Goal: Task Accomplishment & Management: Manage account settings

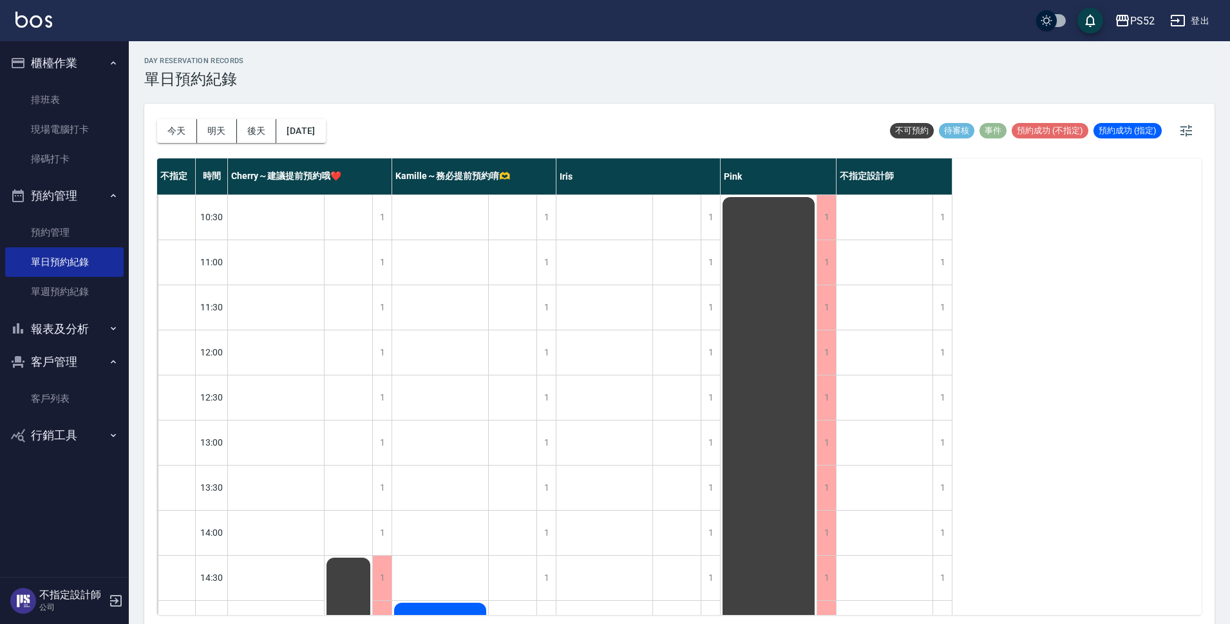
click at [62, 366] on button "客戶管理" at bounding box center [64, 361] width 118 height 33
click at [182, 122] on button "今天" at bounding box center [177, 131] width 40 height 24
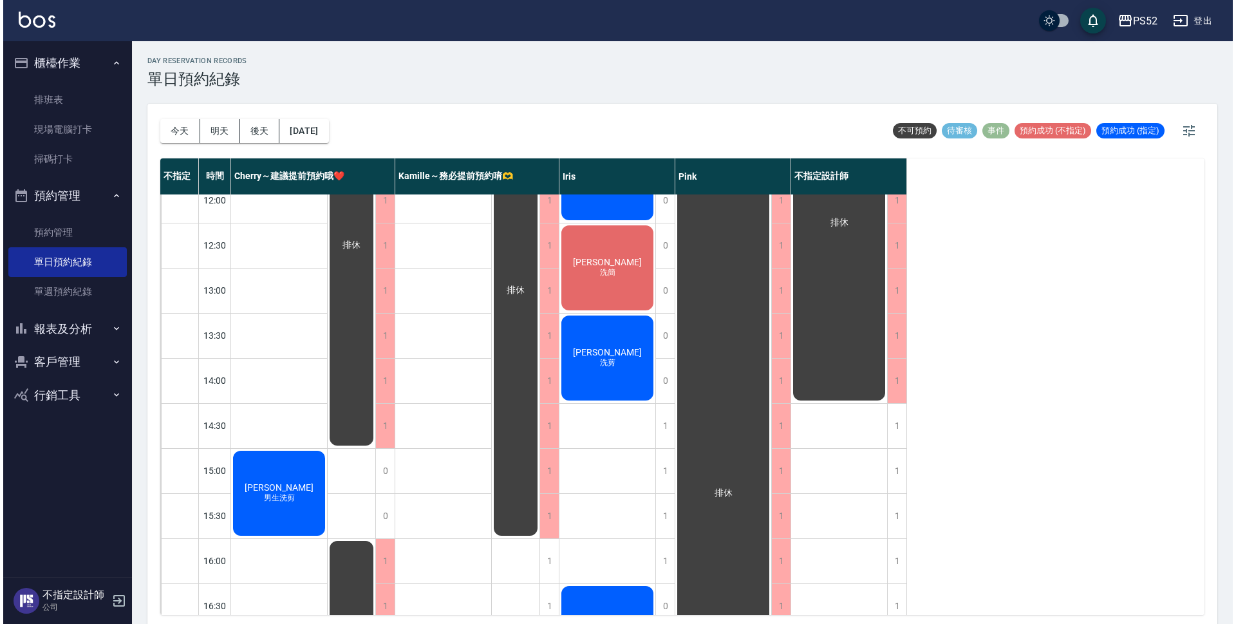
scroll to position [150, 0]
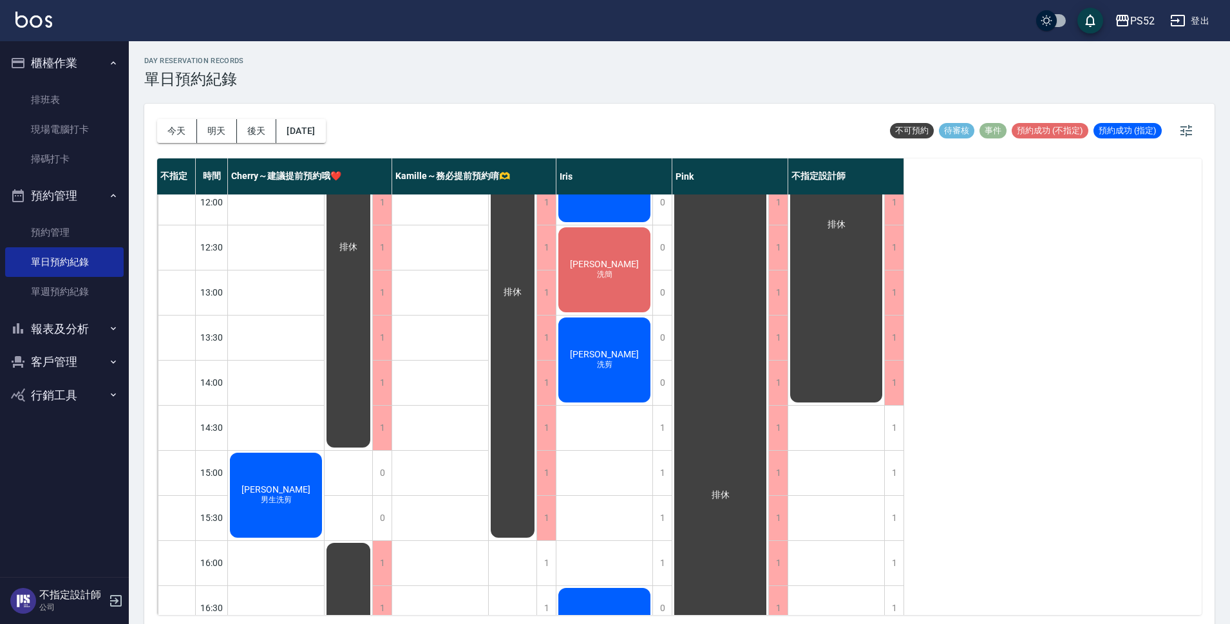
drag, startPoint x: 598, startPoint y: 294, endPoint x: 614, endPoint y: 254, distance: 42.8
click at [324, 451] on div "[PERSON_NAME]簡" at bounding box center [276, 495] width 96 height 89
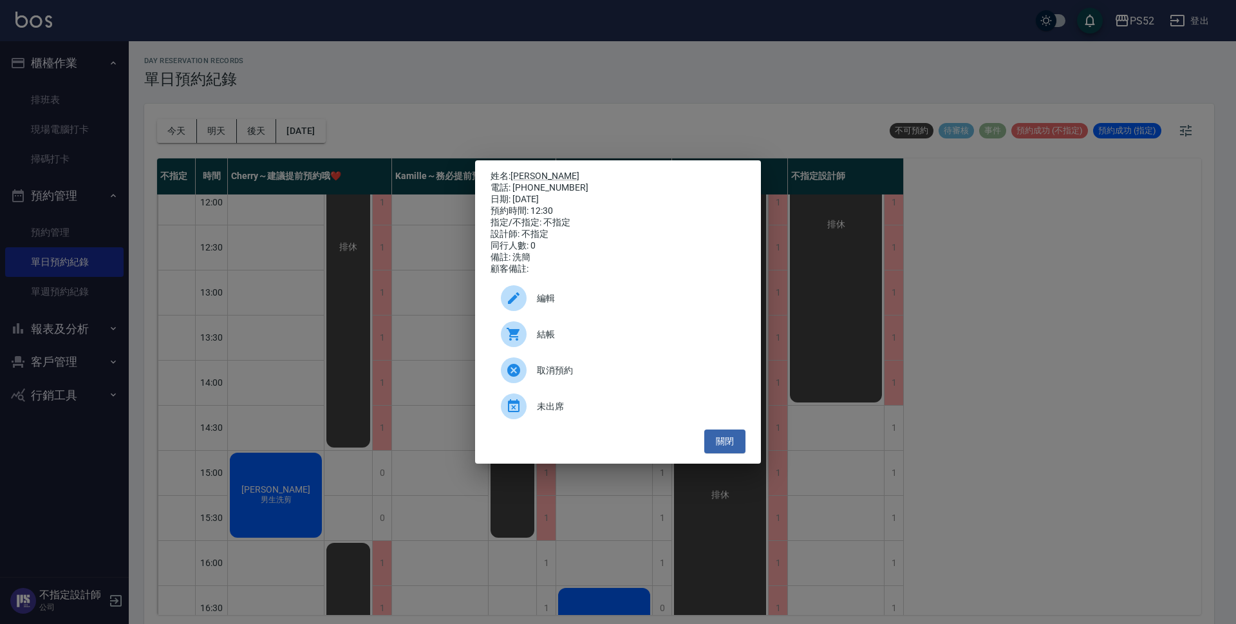
click at [552, 305] on span "編輯" at bounding box center [636, 299] width 198 height 14
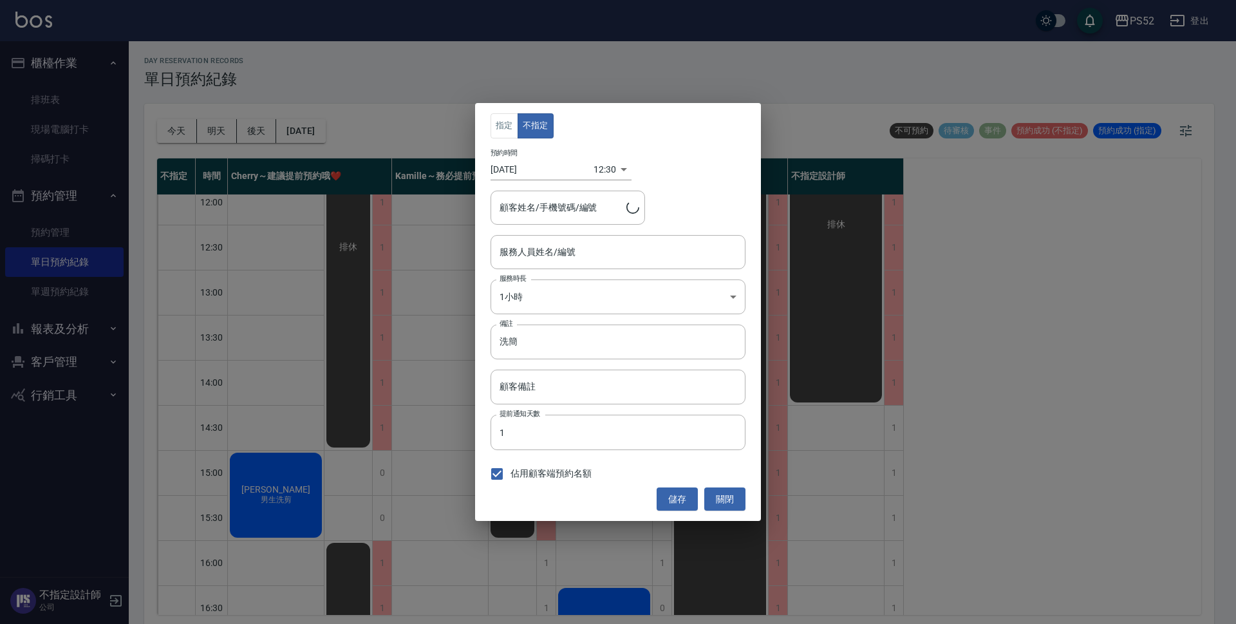
type input "Iris-10"
type input "[PERSON_NAME]/0968268319/B0968268319"
click at [591, 167] on input "[DATE]" at bounding box center [542, 169] width 103 height 21
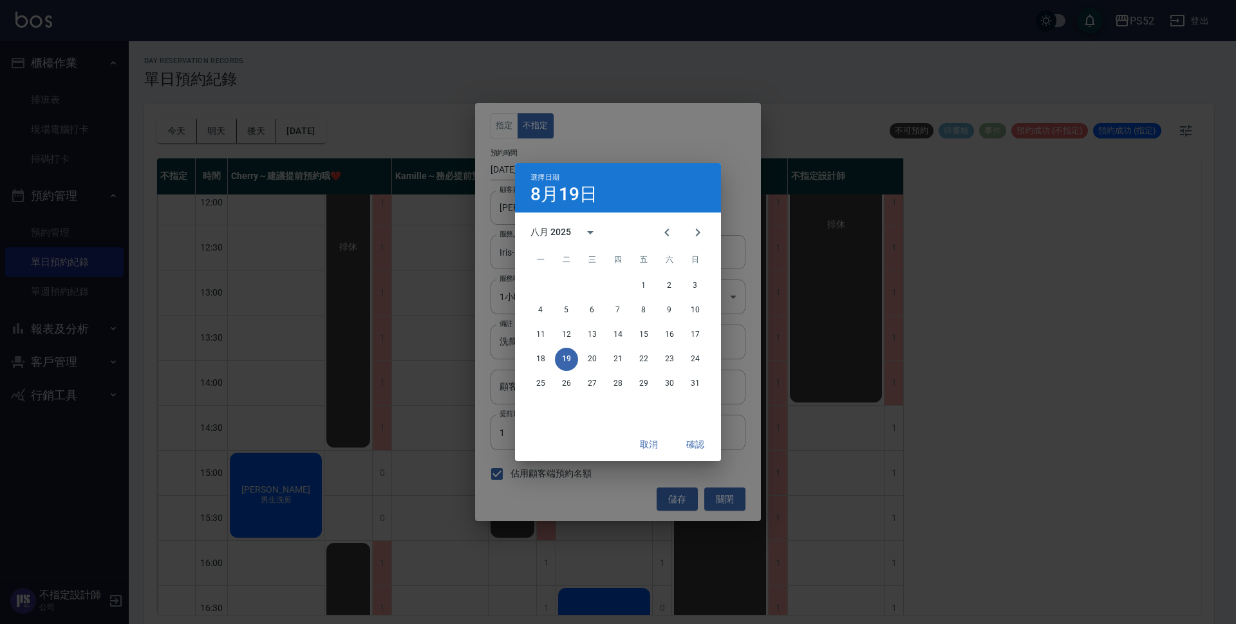
click at [644, 443] on button "取消" at bounding box center [648, 445] width 41 height 24
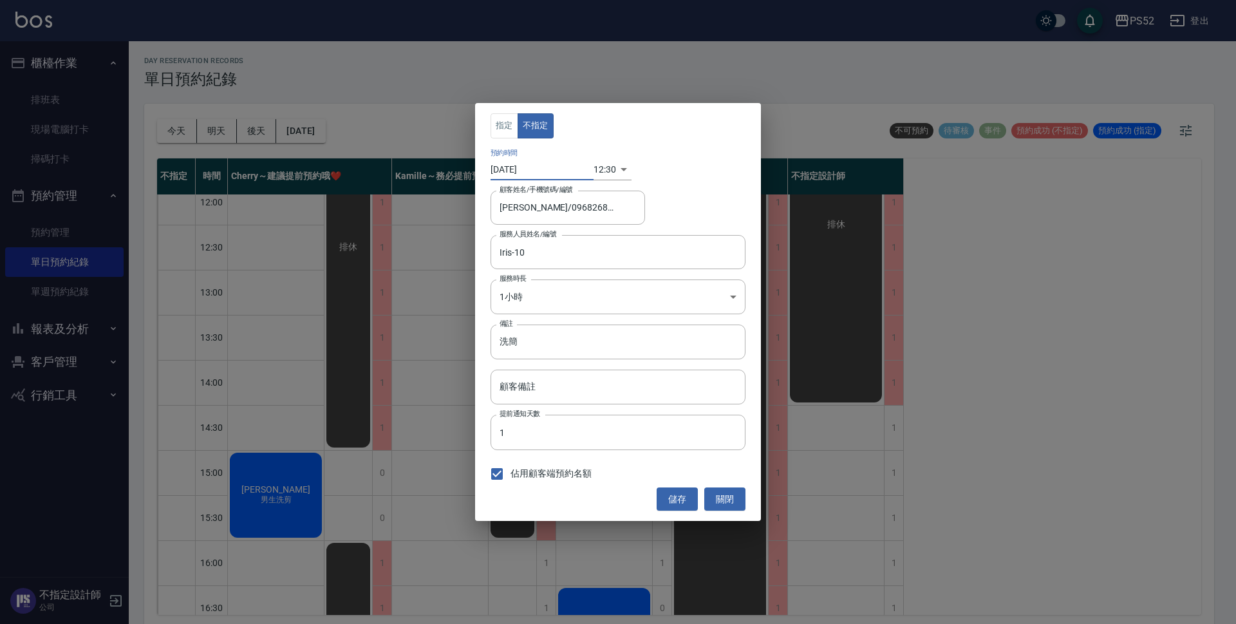
click at [615, 171] on body "PS52 登出 櫃檯作業 排班表 現場電腦打卡 掃碼打卡 預約管理 預約管理 單日預約紀錄 單週預約紀錄 報表及分析 報表目錄 互助日報表 互助點數明細 設計…" at bounding box center [618, 314] width 1236 height 628
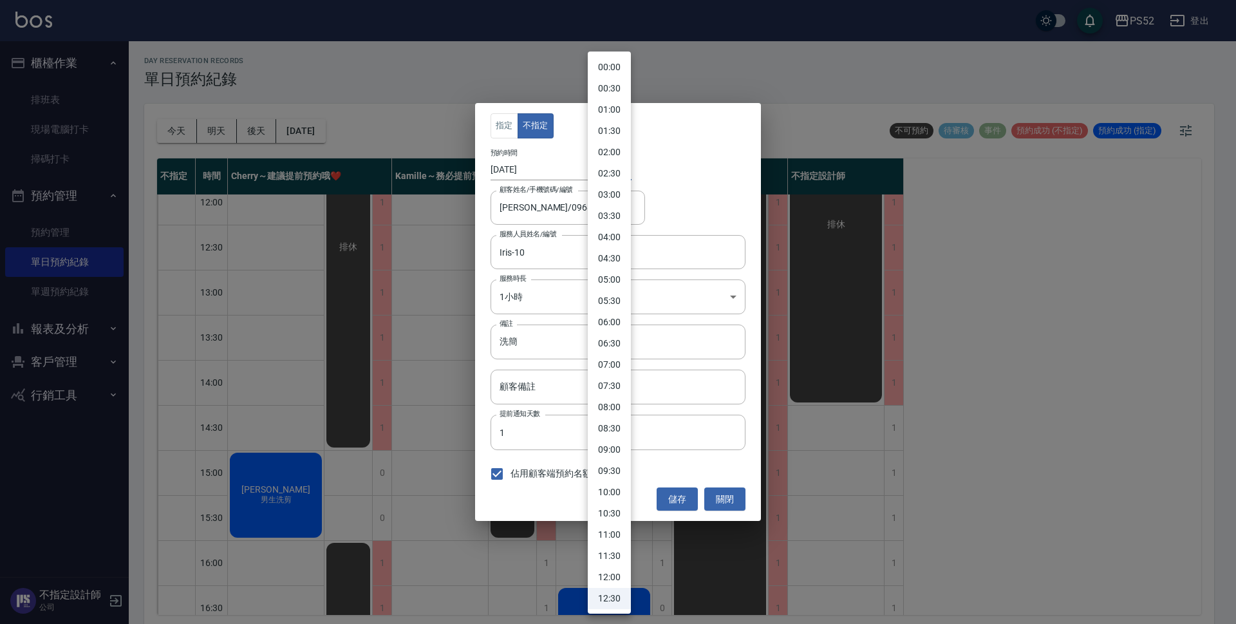
click at [617, 286] on li "05:00" at bounding box center [609, 279] width 43 height 21
type input "1755550800000"
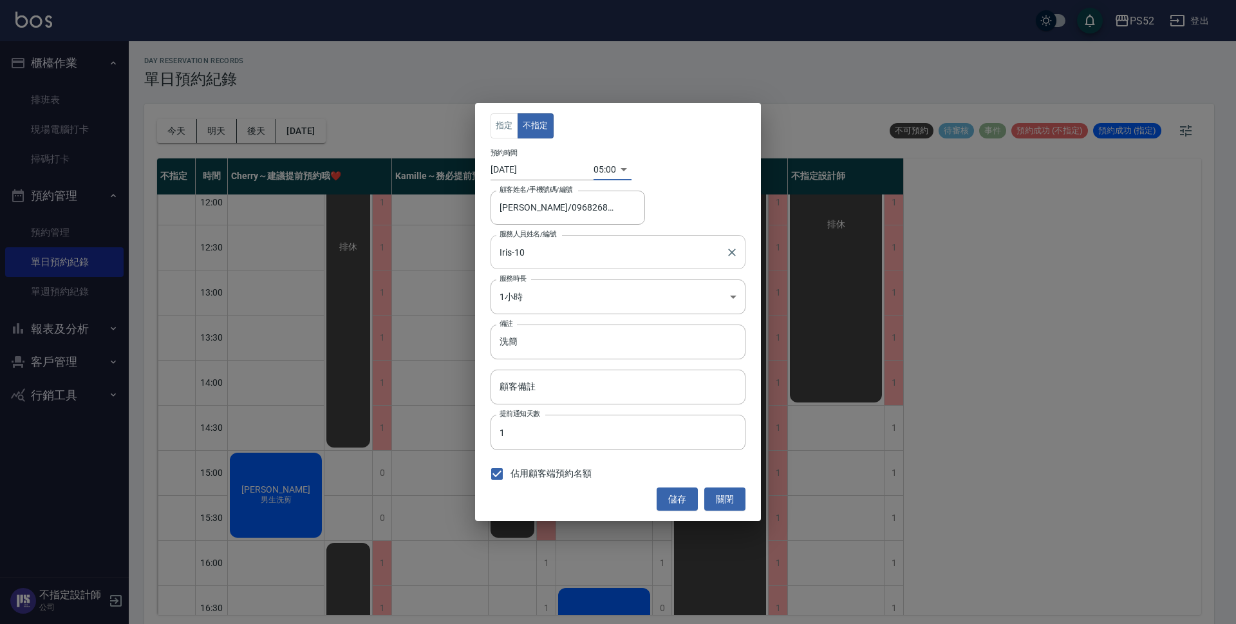
click at [572, 259] on input "Iris-10" at bounding box center [608, 252] width 224 height 23
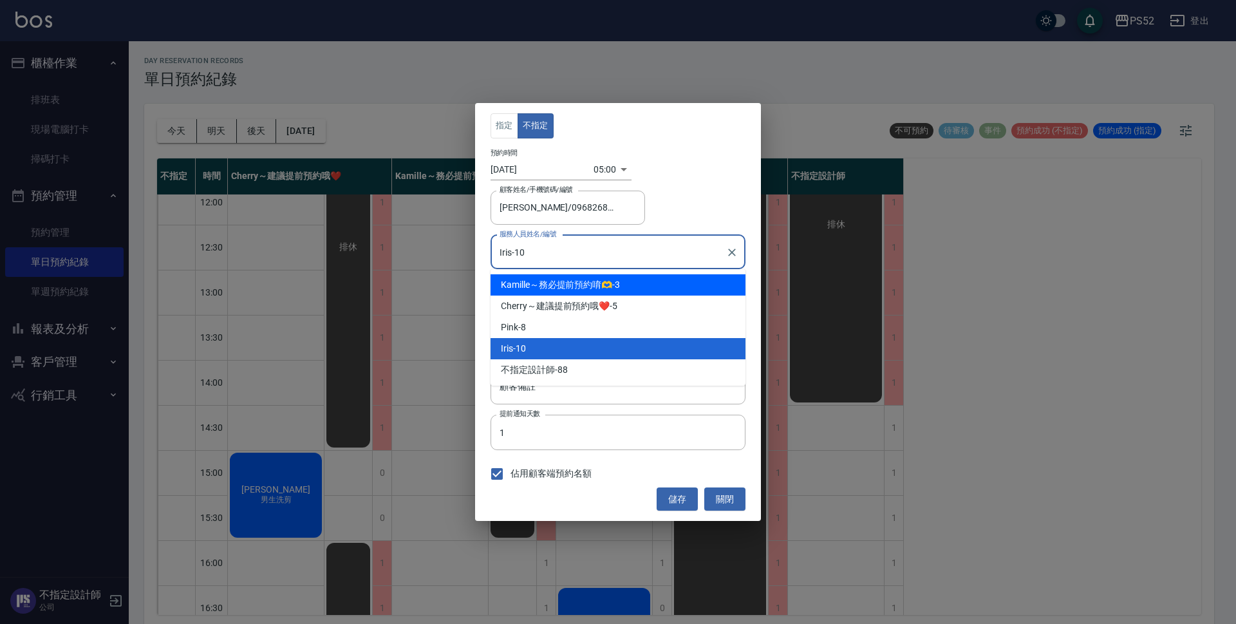
click at [549, 287] on span "Kamille～務必提前預約唷🫶" at bounding box center [556, 285] width 111 height 14
type input "Kamille～務必提前預約唷🫶-3"
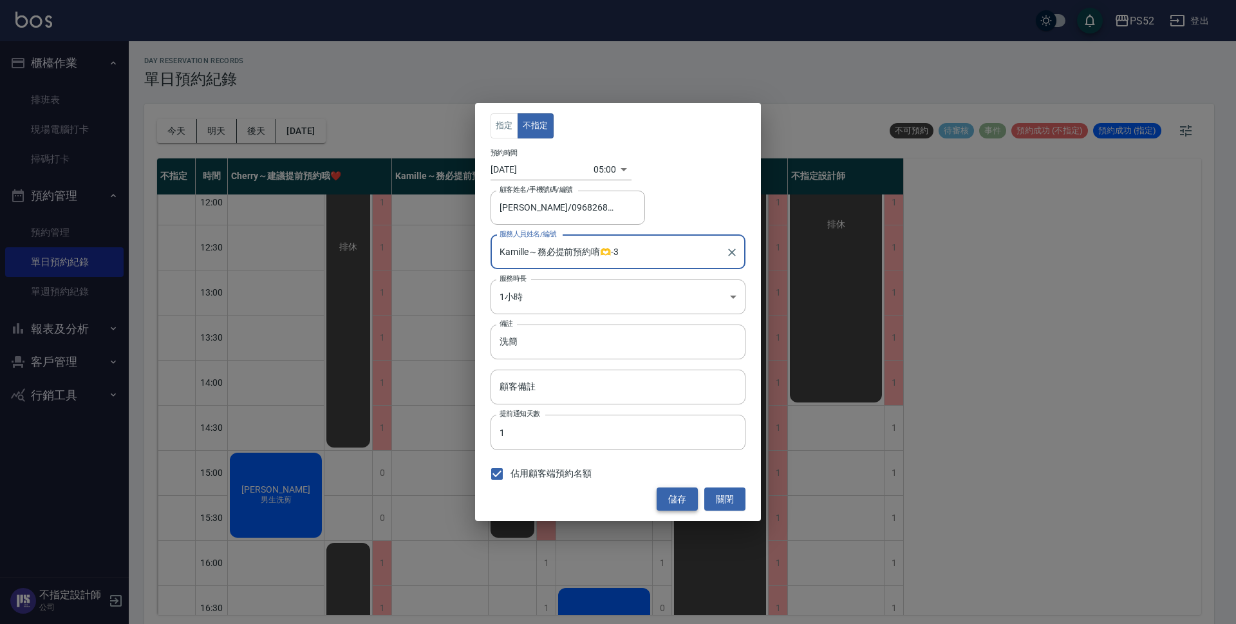
click at [666, 507] on button "儲存" at bounding box center [677, 499] width 41 height 24
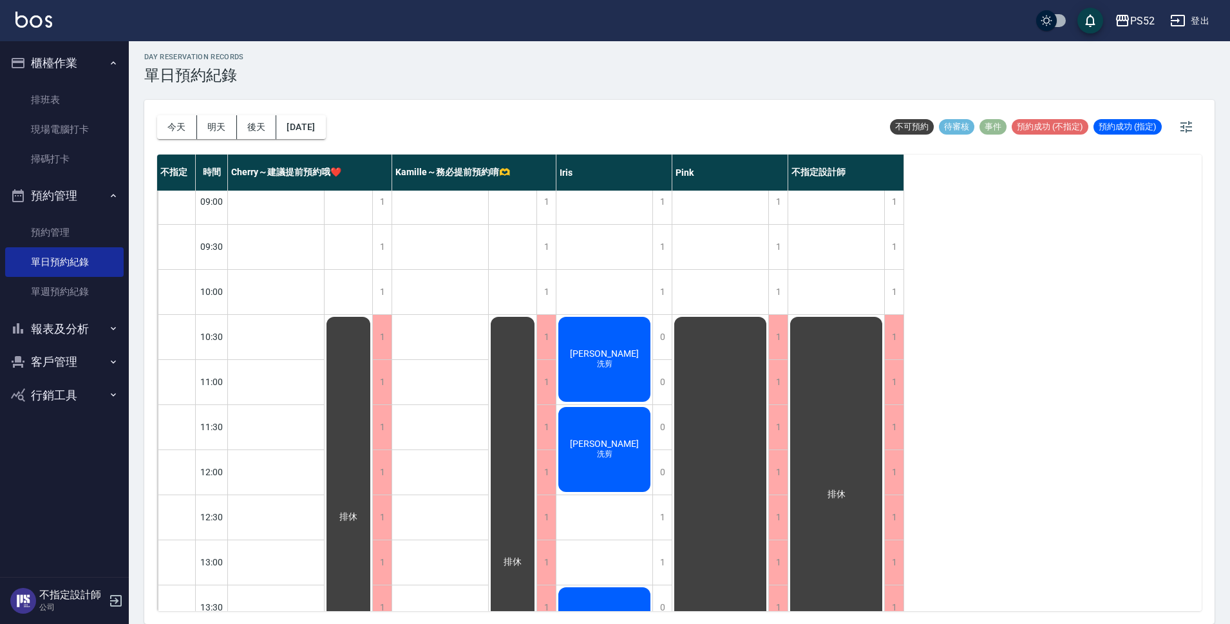
scroll to position [366, 0]
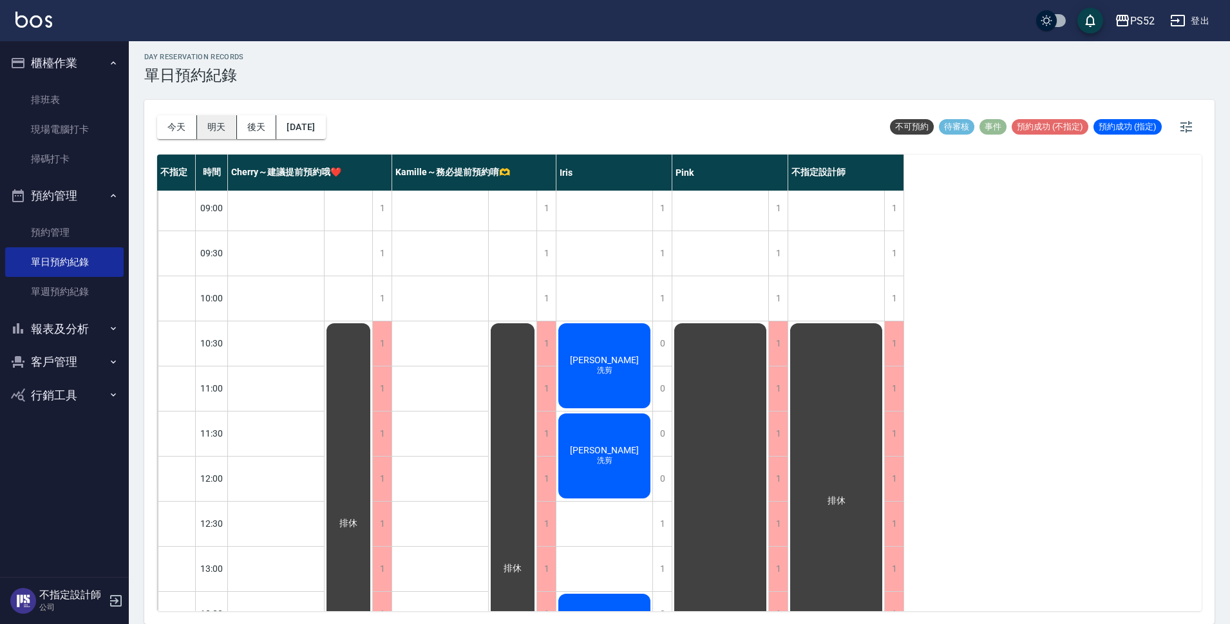
click at [218, 128] on button "明天" at bounding box center [217, 127] width 40 height 24
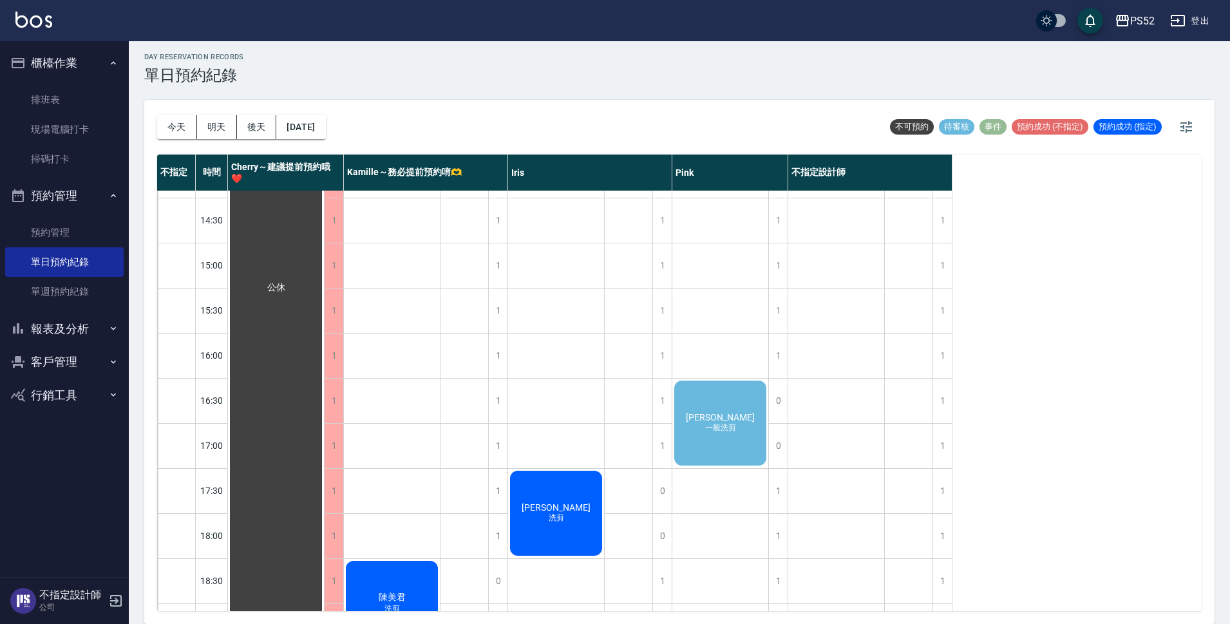
scroll to position [493, 0]
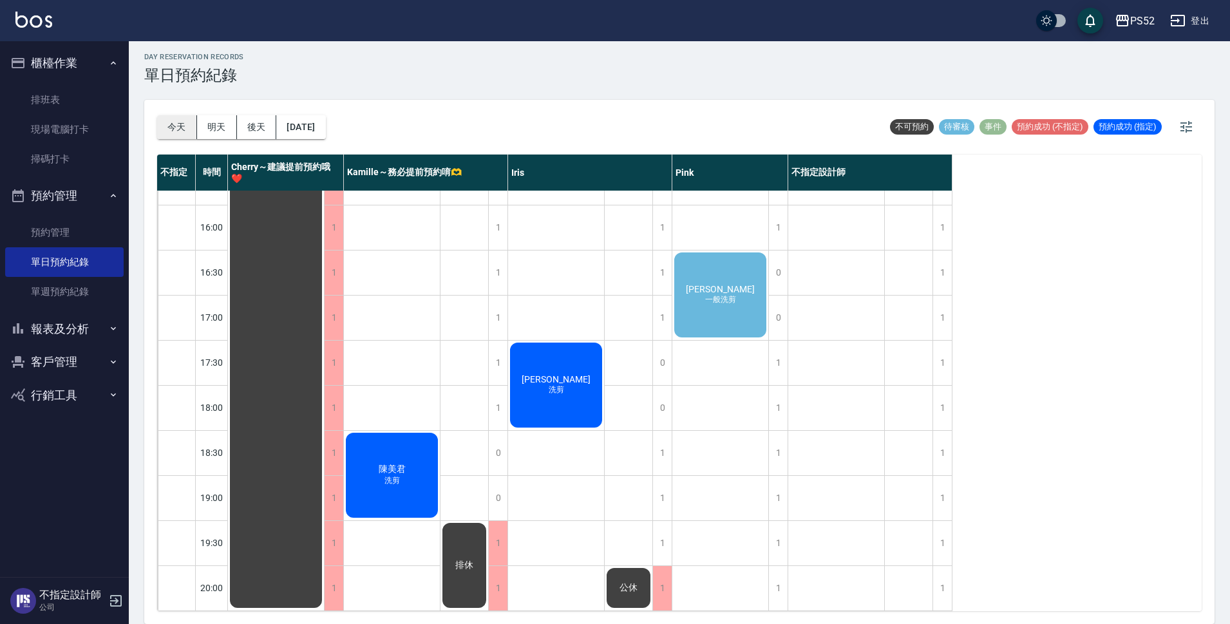
click at [182, 123] on button "今天" at bounding box center [177, 127] width 40 height 24
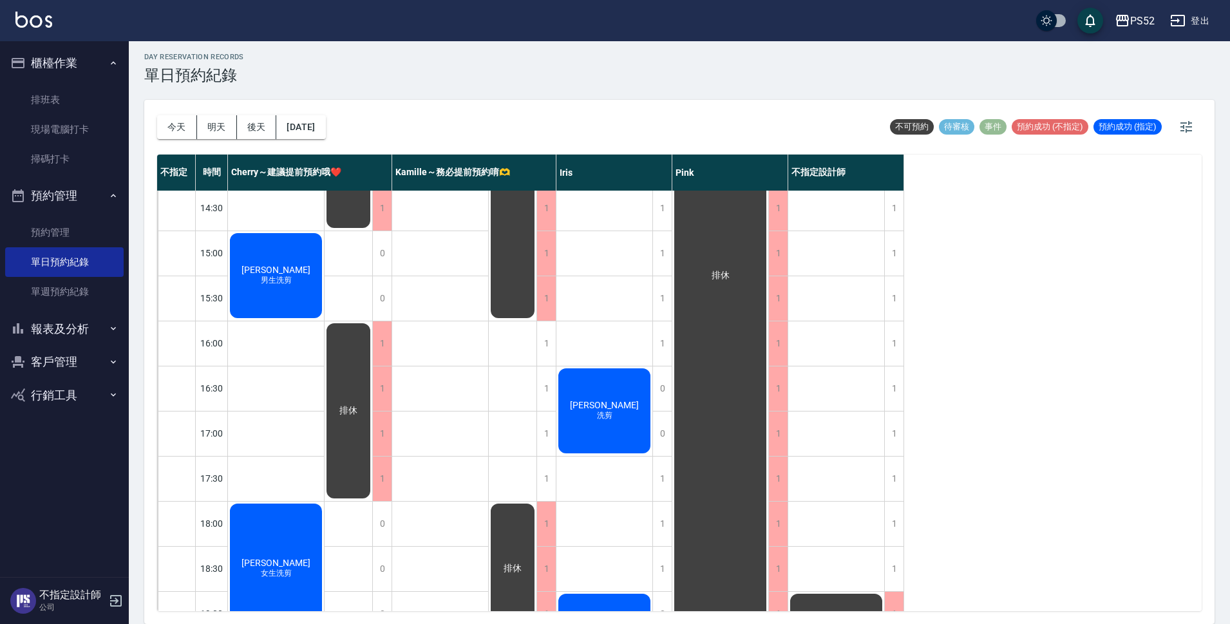
scroll to position [922, 0]
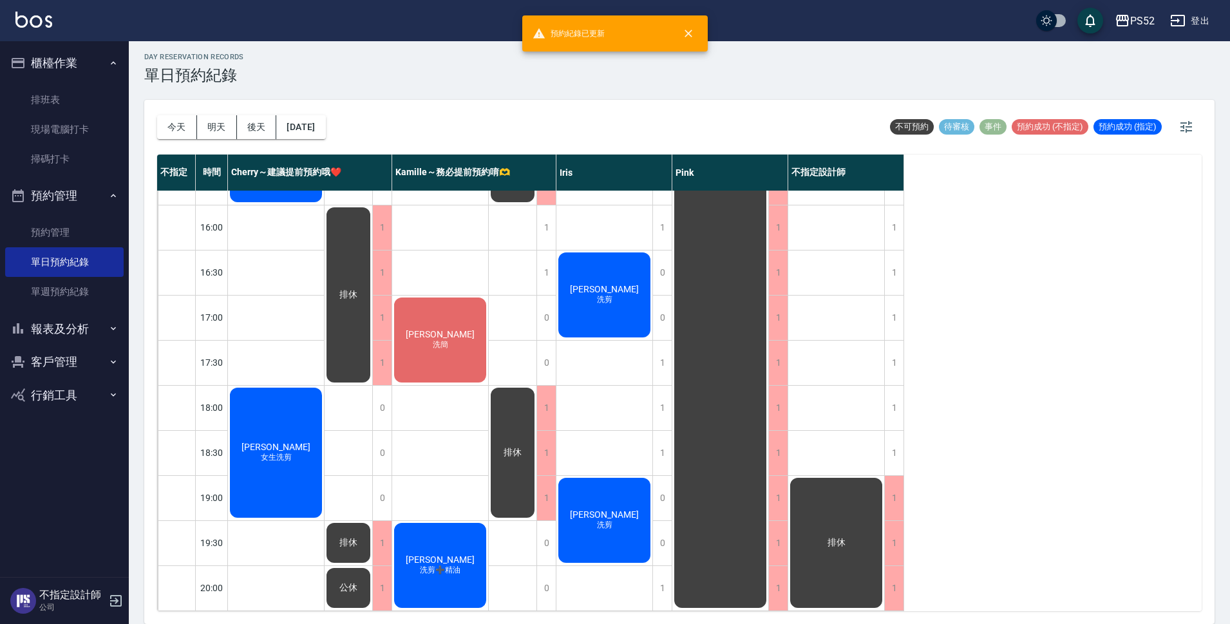
scroll to position [426, 0]
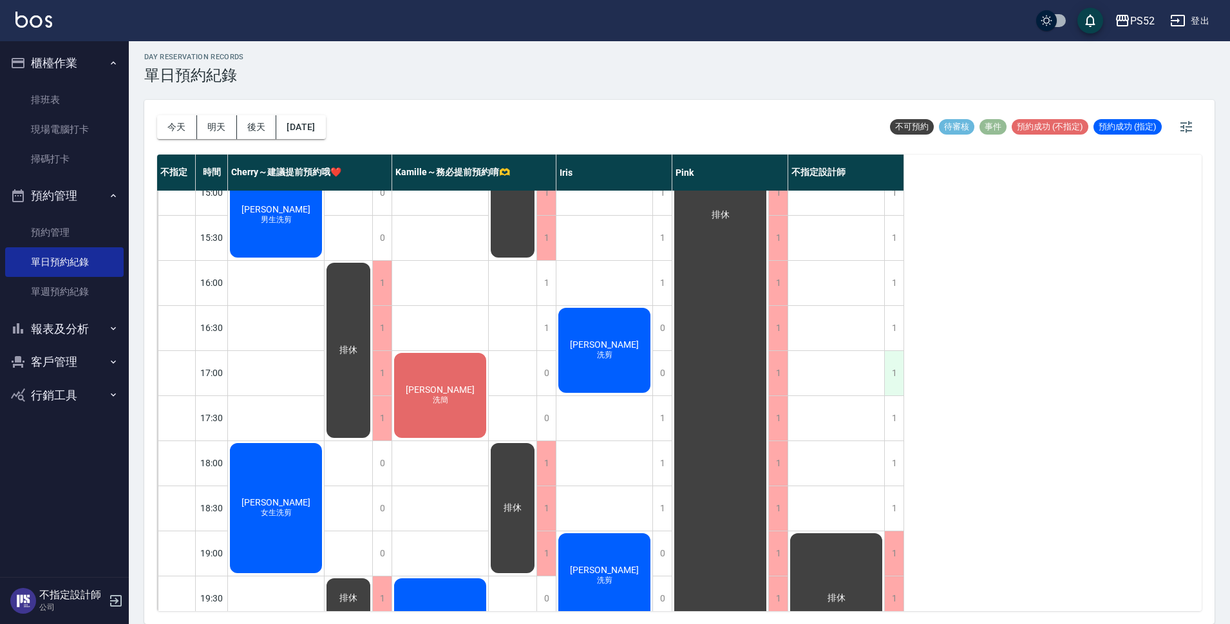
click at [895, 356] on div "1" at bounding box center [893, 373] width 19 height 44
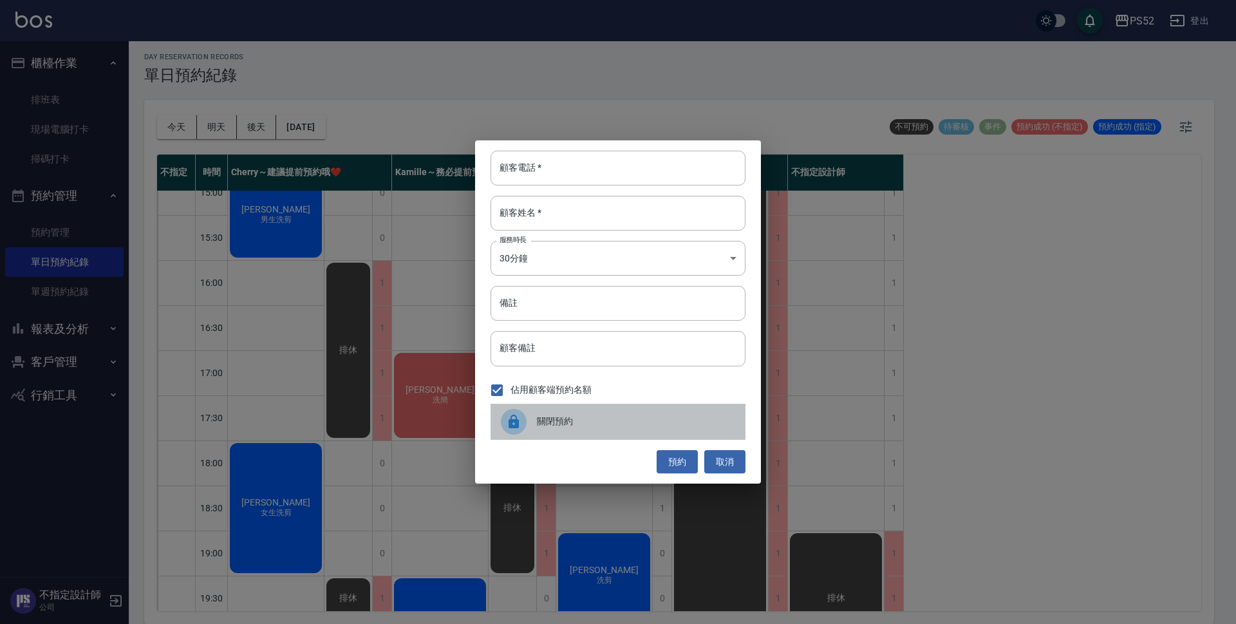
click at [538, 419] on span "關閉預約" at bounding box center [636, 422] width 198 height 14
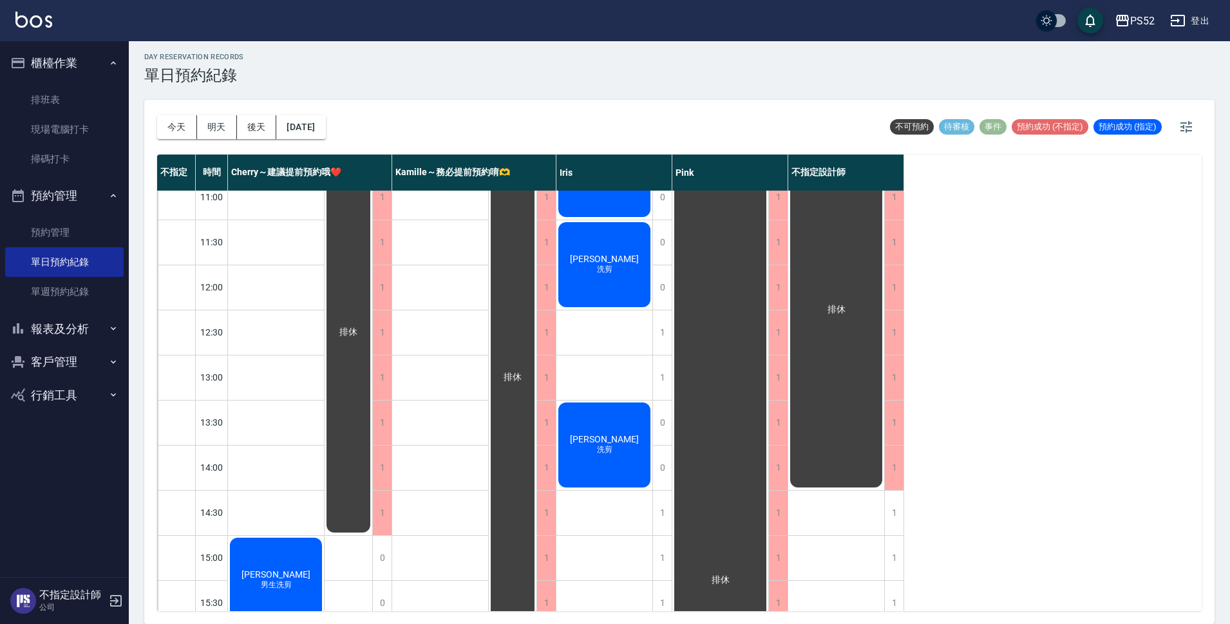
scroll to position [0, 0]
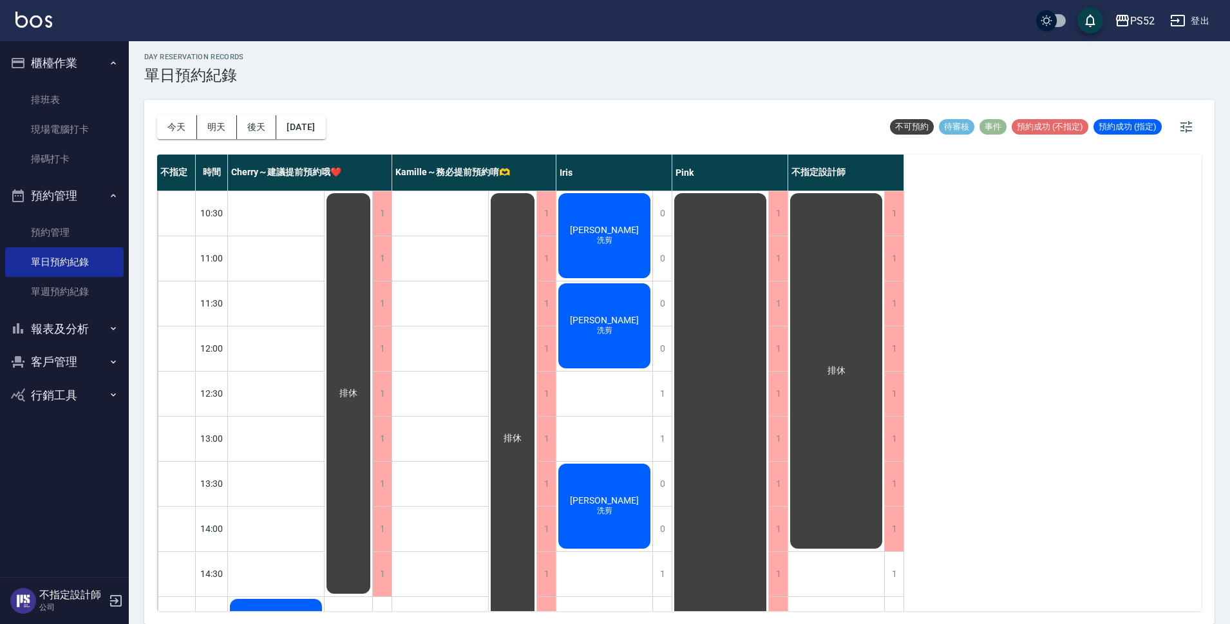
click at [317, 143] on div "[DATE] [DATE] [DATE] [DATE]" at bounding box center [241, 127] width 169 height 55
click at [323, 132] on button "[DATE]" at bounding box center [300, 127] width 49 height 24
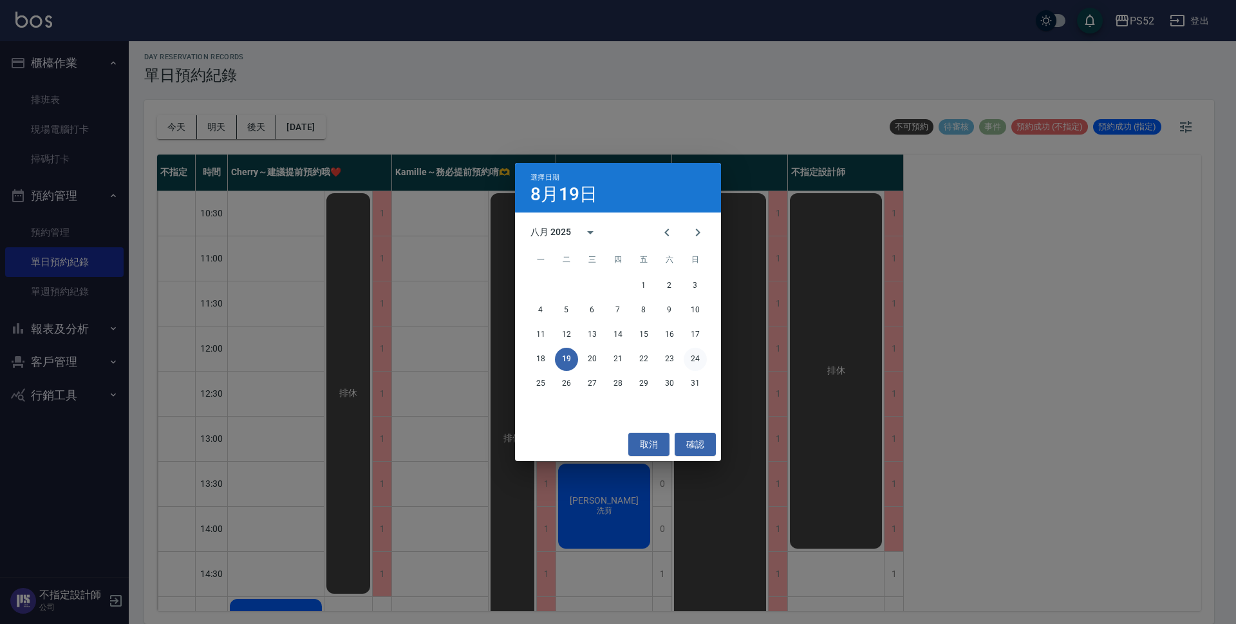
click at [698, 366] on button "24" at bounding box center [695, 359] width 23 height 23
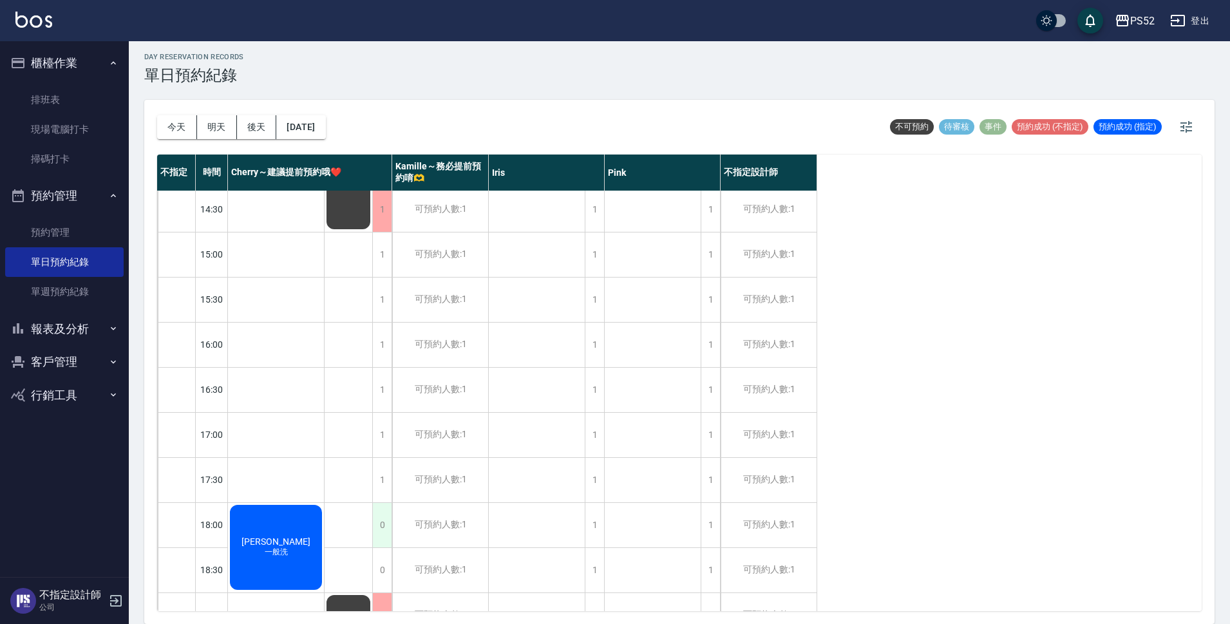
scroll to position [365, 0]
click at [380, 441] on div "1" at bounding box center [381, 434] width 19 height 44
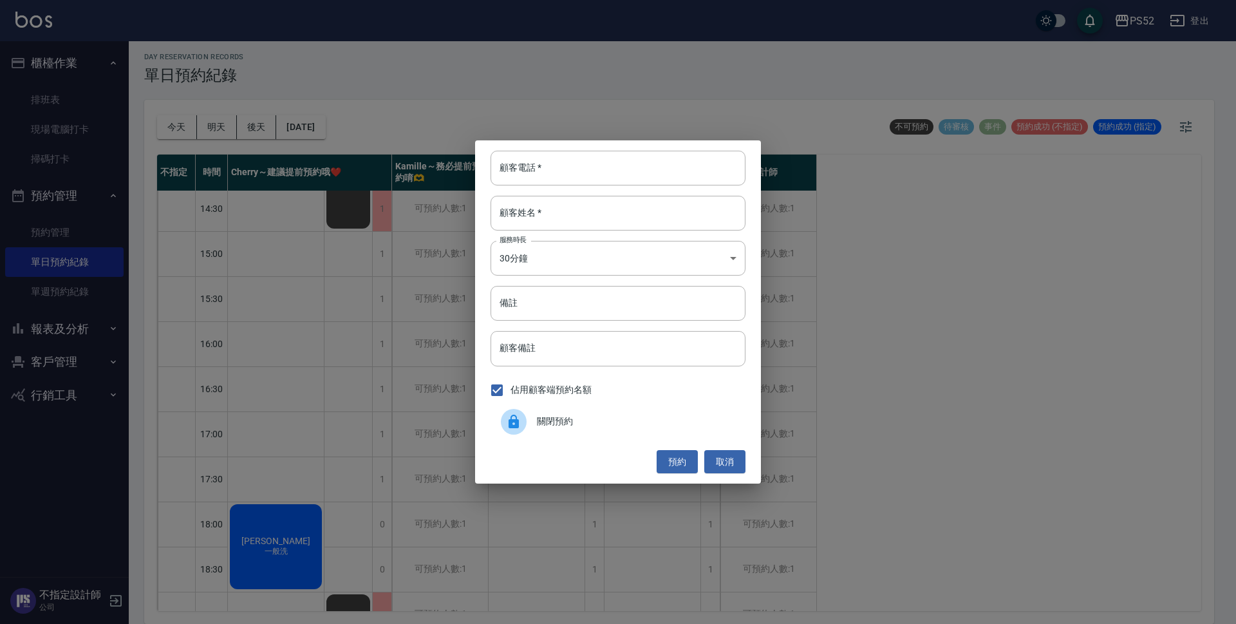
click at [572, 425] on span "關閉預約" at bounding box center [636, 422] width 198 height 14
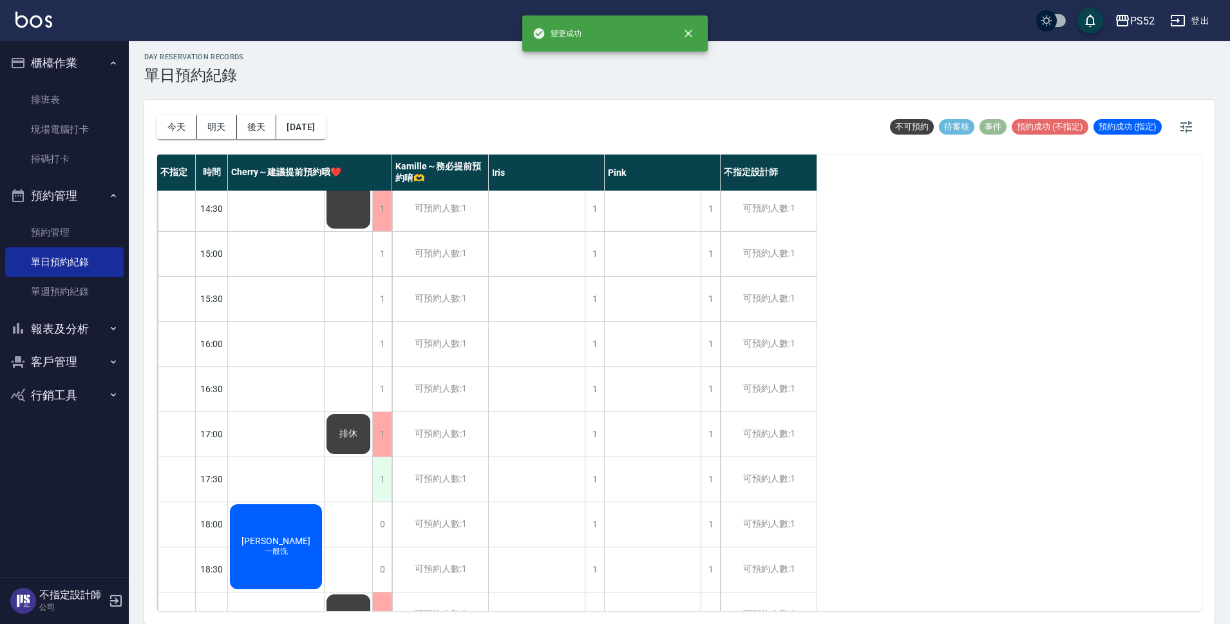
click at [382, 491] on div "1" at bounding box center [381, 479] width 19 height 44
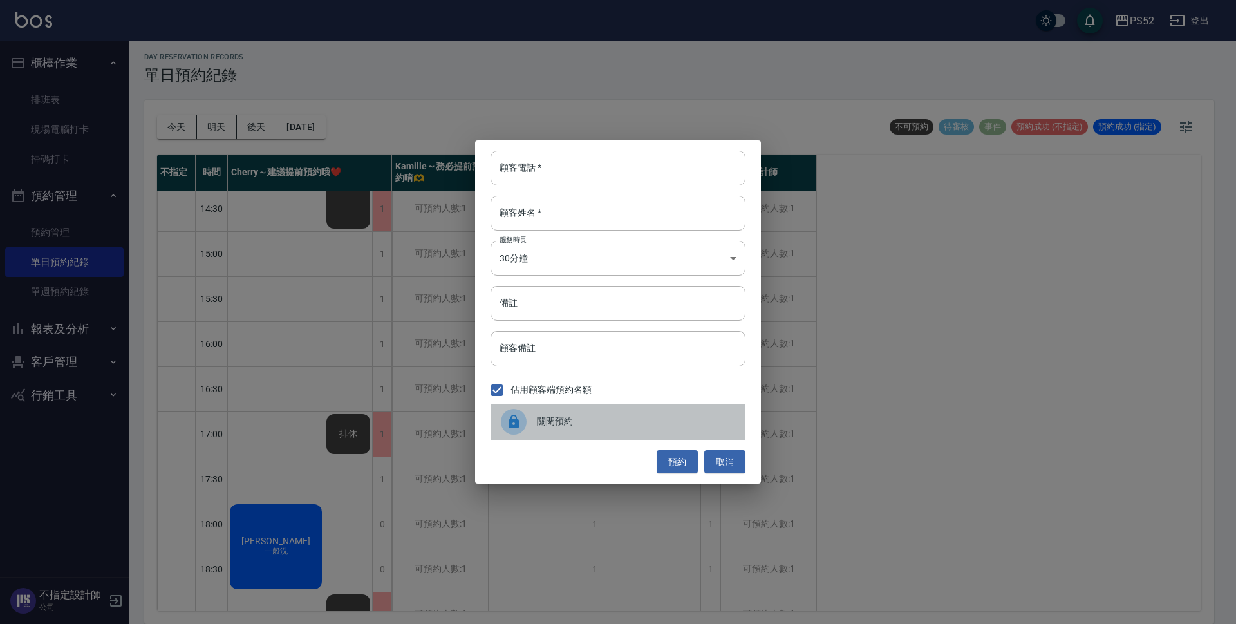
click at [565, 430] on div "關閉預約" at bounding box center [618, 422] width 255 height 36
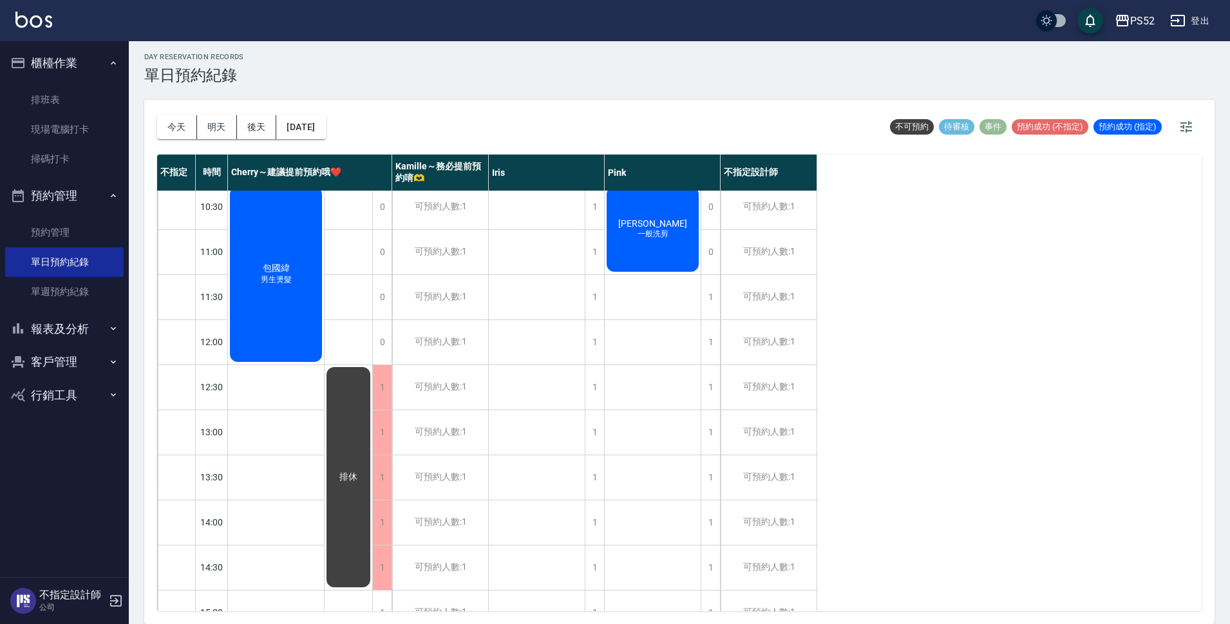
scroll to position [0, 0]
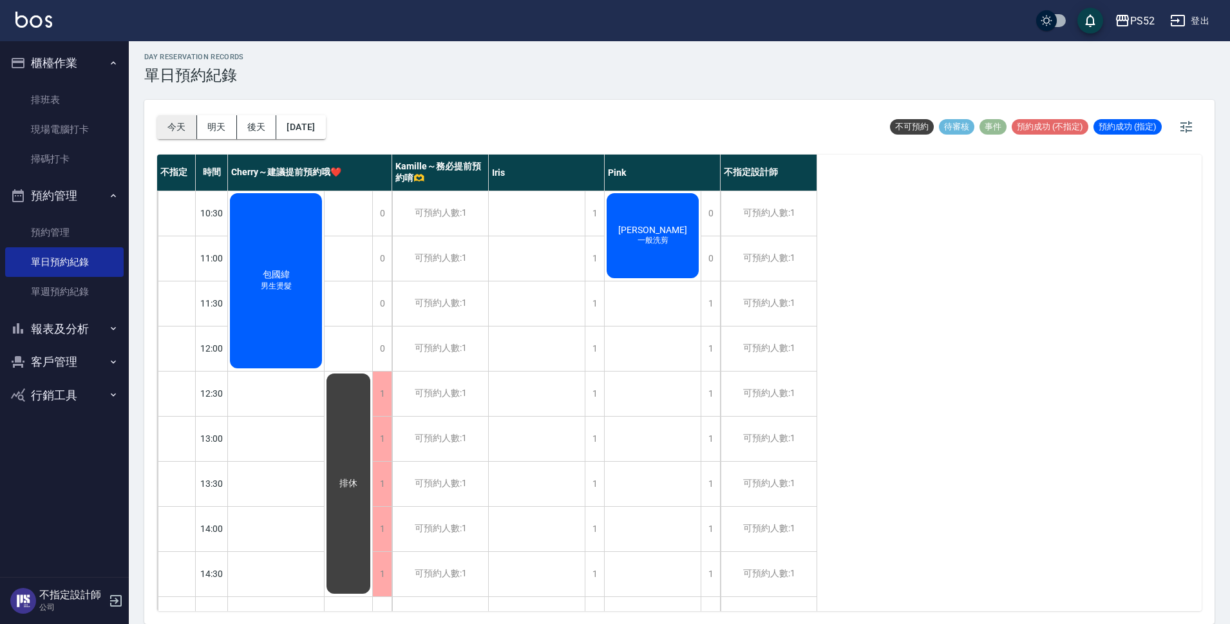
click at [169, 124] on button "今天" at bounding box center [177, 127] width 40 height 24
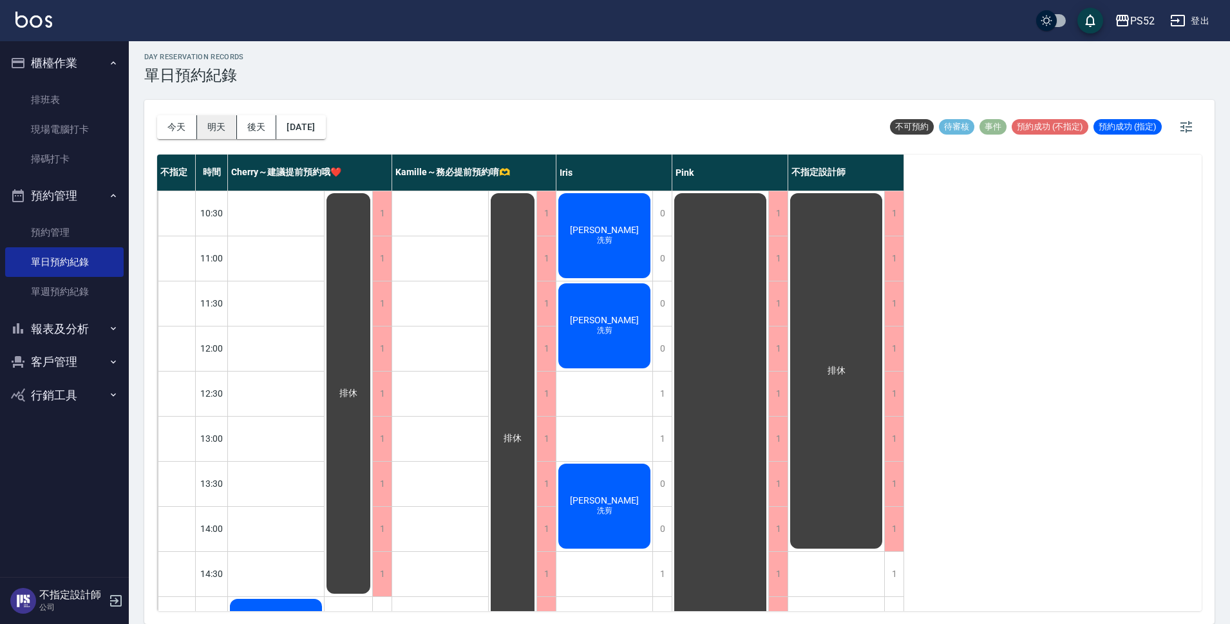
click at [197, 131] on button "明天" at bounding box center [217, 127] width 40 height 24
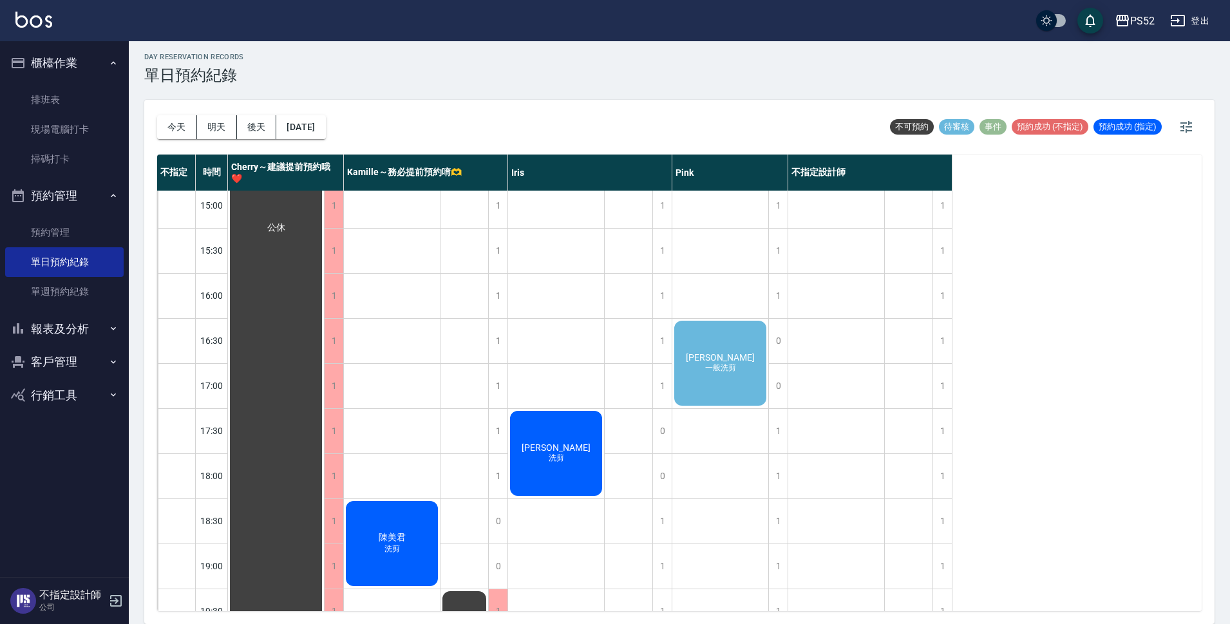
scroll to position [451, 0]
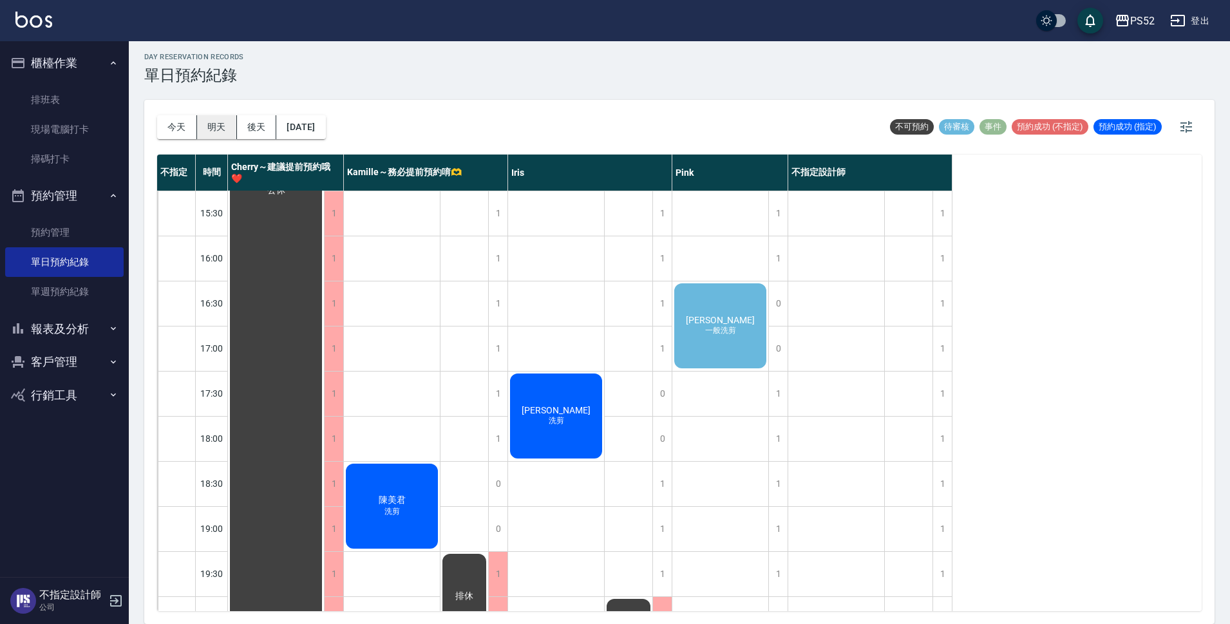
click at [212, 129] on button "明天" at bounding box center [217, 127] width 40 height 24
click at [187, 133] on button "今天" at bounding box center [177, 127] width 40 height 24
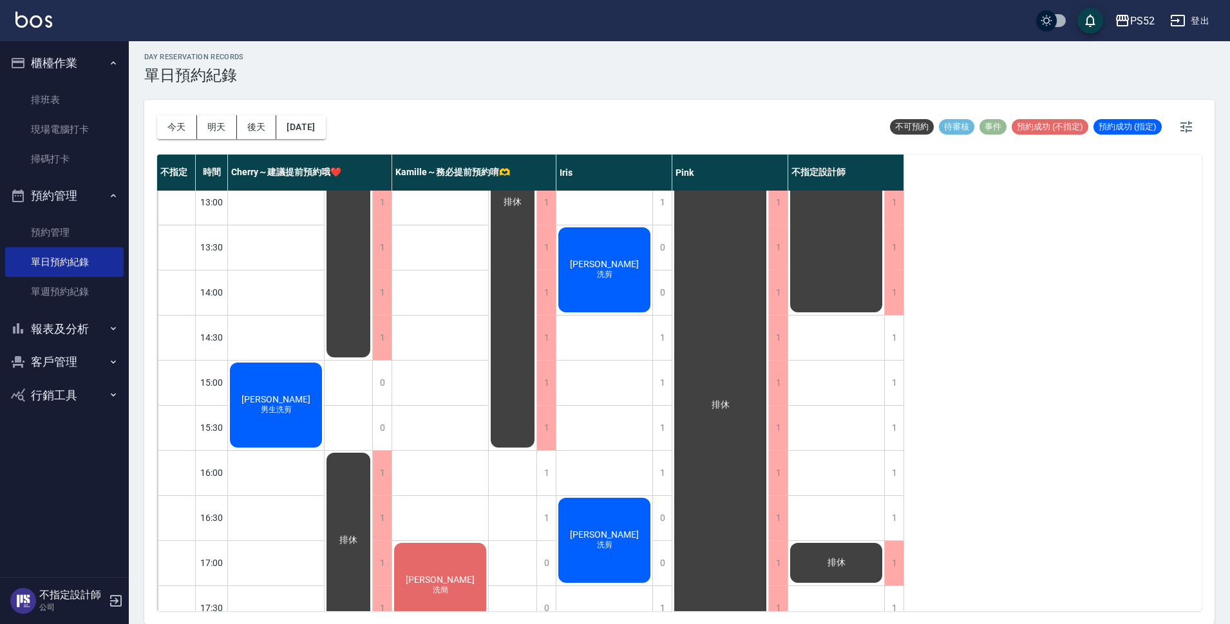
scroll to position [214, 0]
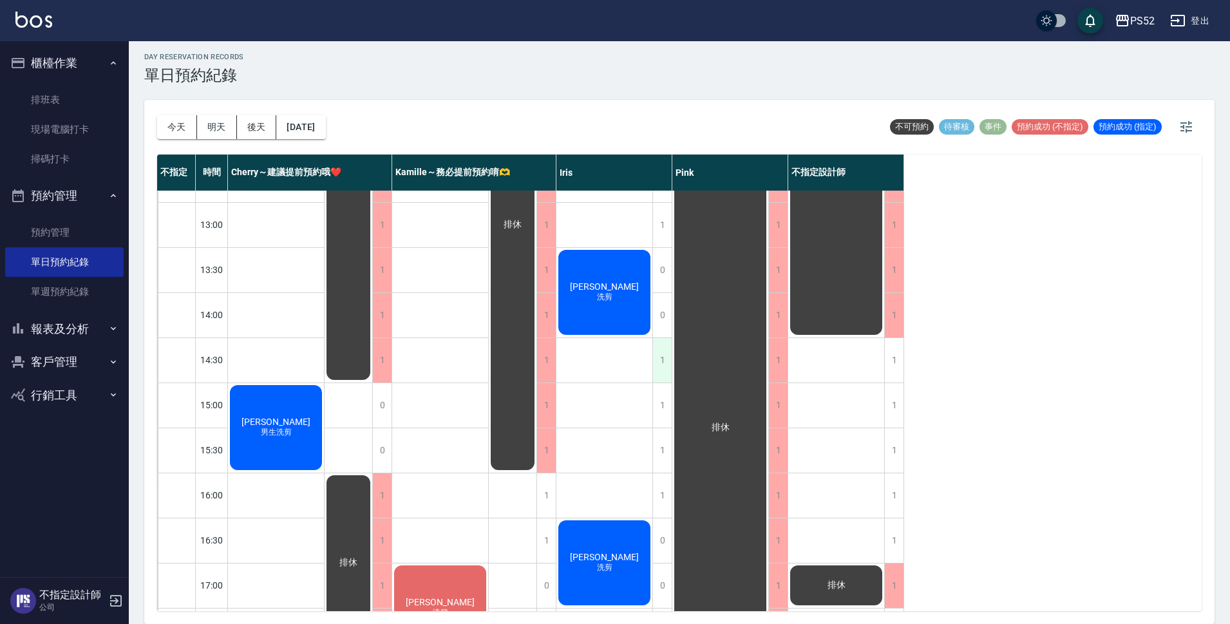
click at [665, 357] on div "1" at bounding box center [661, 360] width 19 height 44
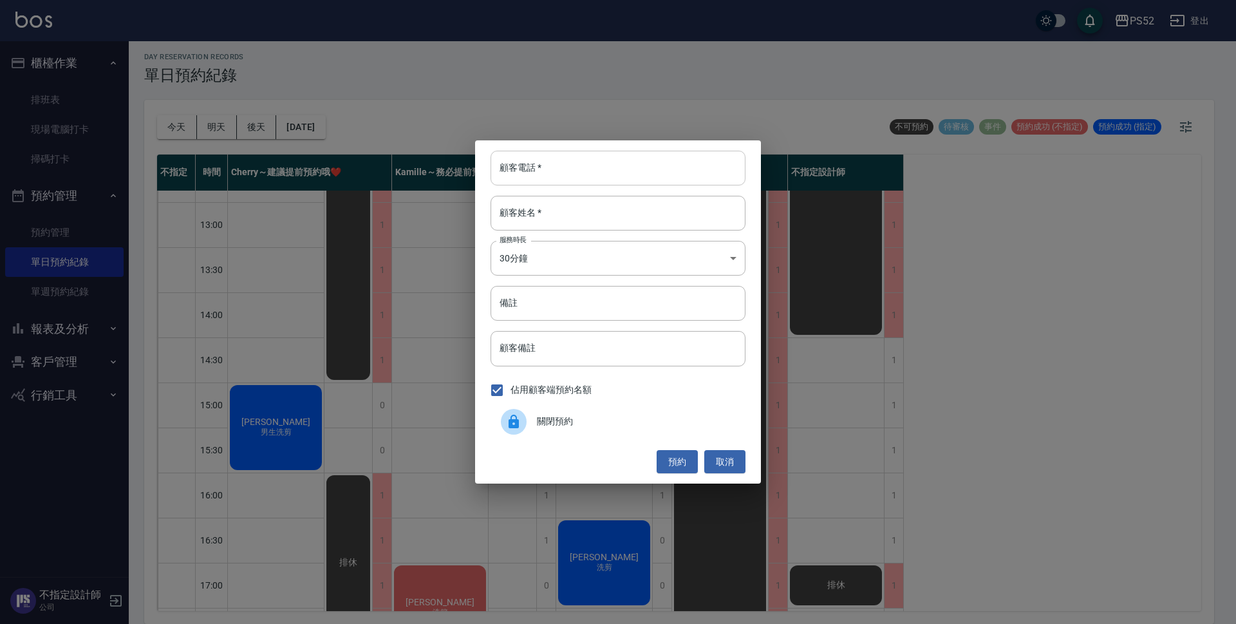
click at [597, 164] on input "顧客電話   *" at bounding box center [618, 168] width 255 height 35
click at [562, 169] on input "0980409046" at bounding box center [618, 168] width 255 height 35
type input "0980409046"
click at [253, 333] on div "顧客電話   * [PHONE_NUMBER] 顧客電話   * 顧客姓名   * 顧客姓名   * 服務時長 30分鐘 1 服務時長 備註 備註 顧客備註 …" at bounding box center [618, 312] width 1236 height 624
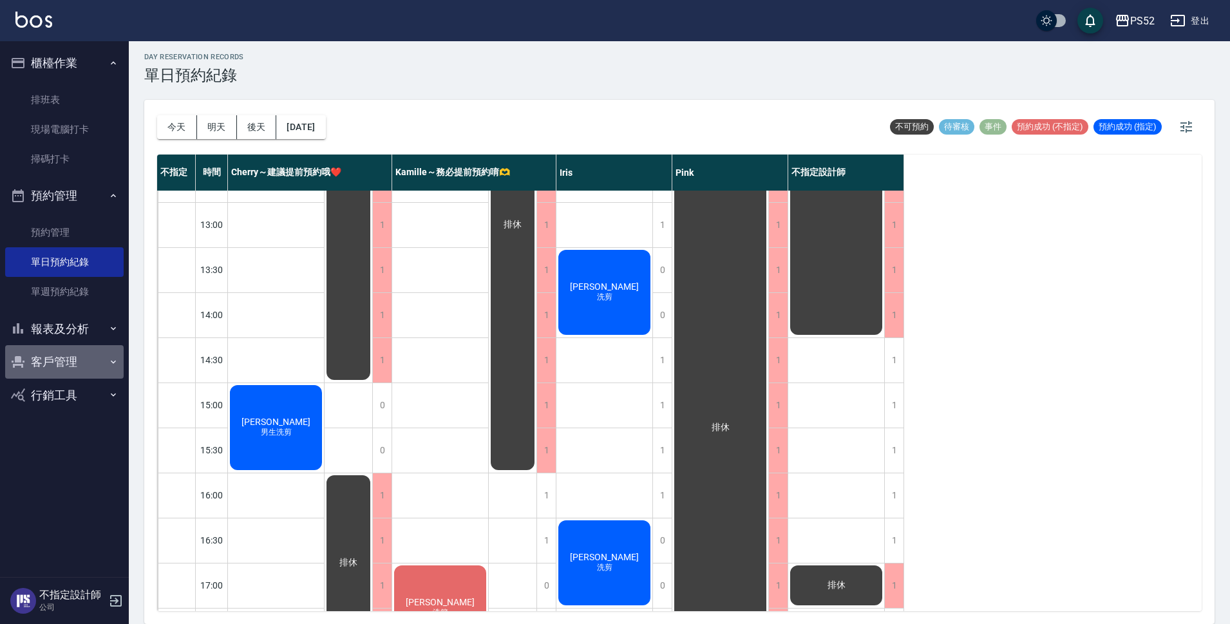
click at [80, 364] on button "客戶管理" at bounding box center [64, 361] width 118 height 33
click at [80, 396] on link "客戶列表" at bounding box center [64, 399] width 118 height 30
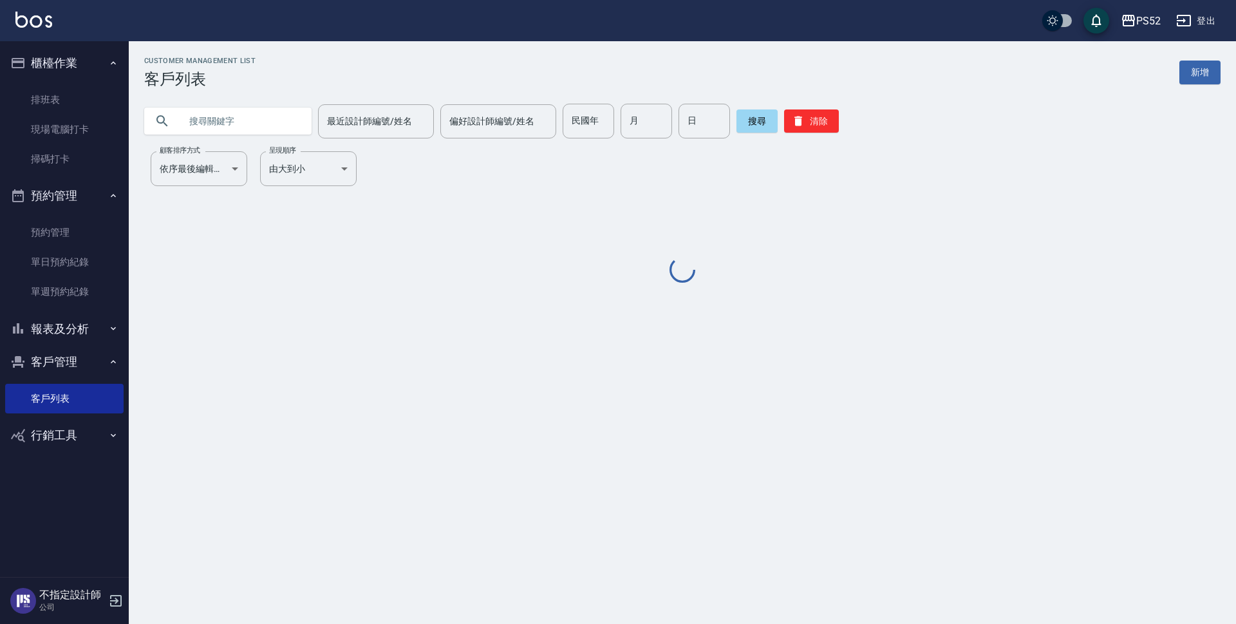
click at [230, 118] on input "text" at bounding box center [240, 121] width 121 height 35
paste input "0980409046"
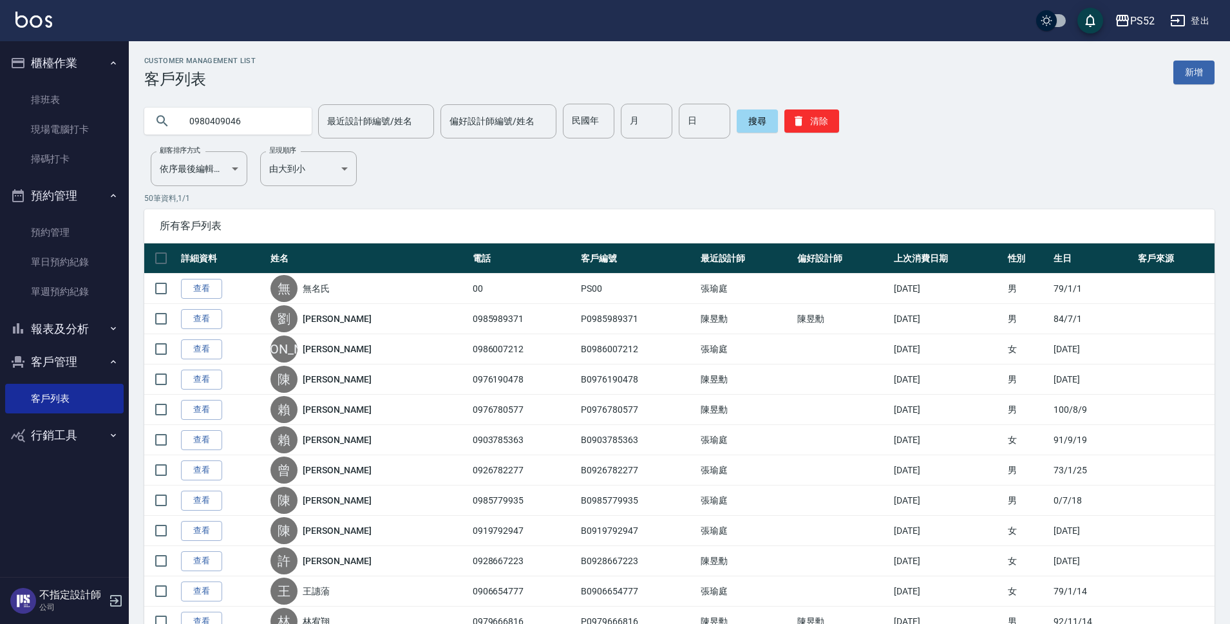
type input "0980409046"
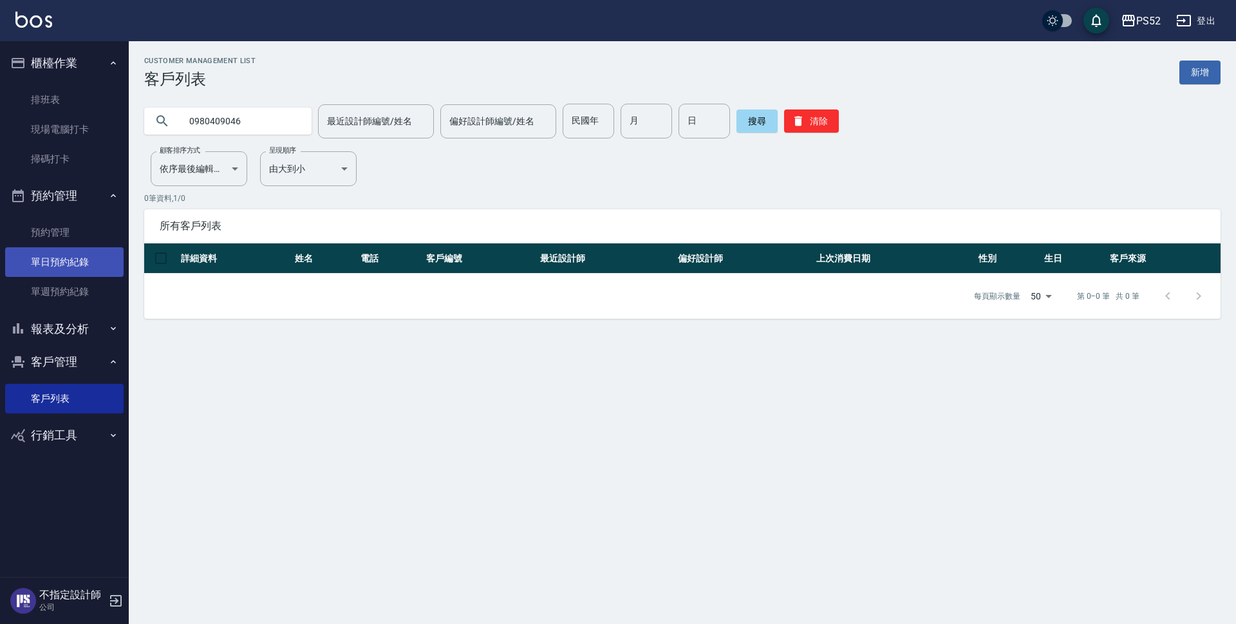
click at [71, 259] on link "單日預約紀錄" at bounding box center [64, 262] width 118 height 30
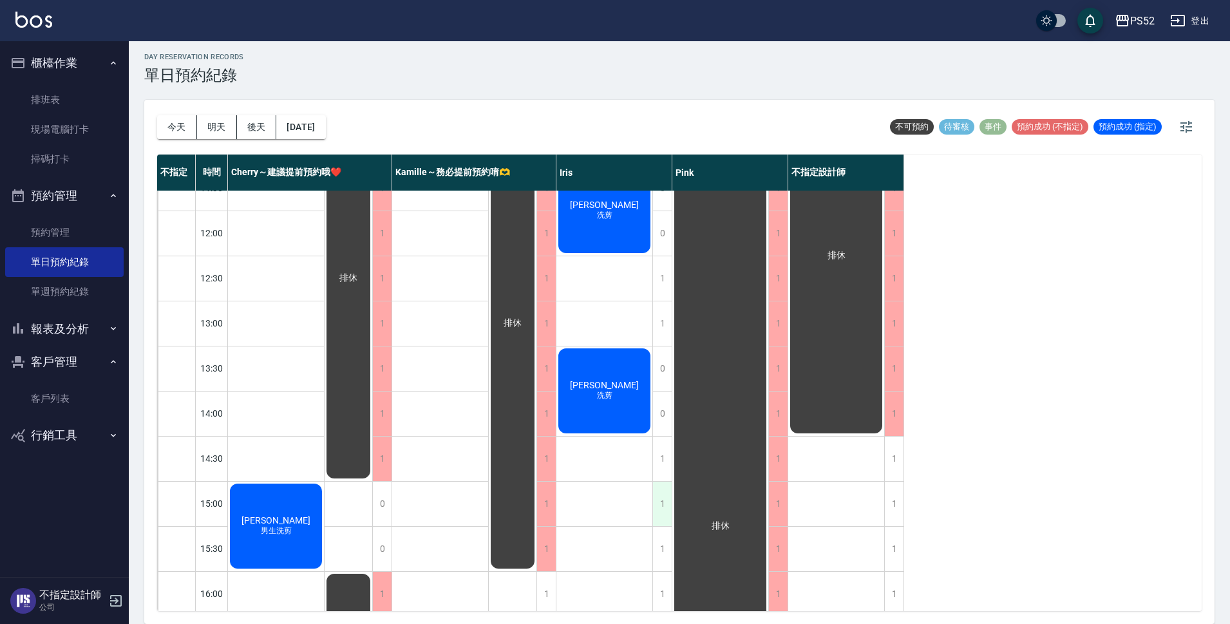
scroll to position [193, 0]
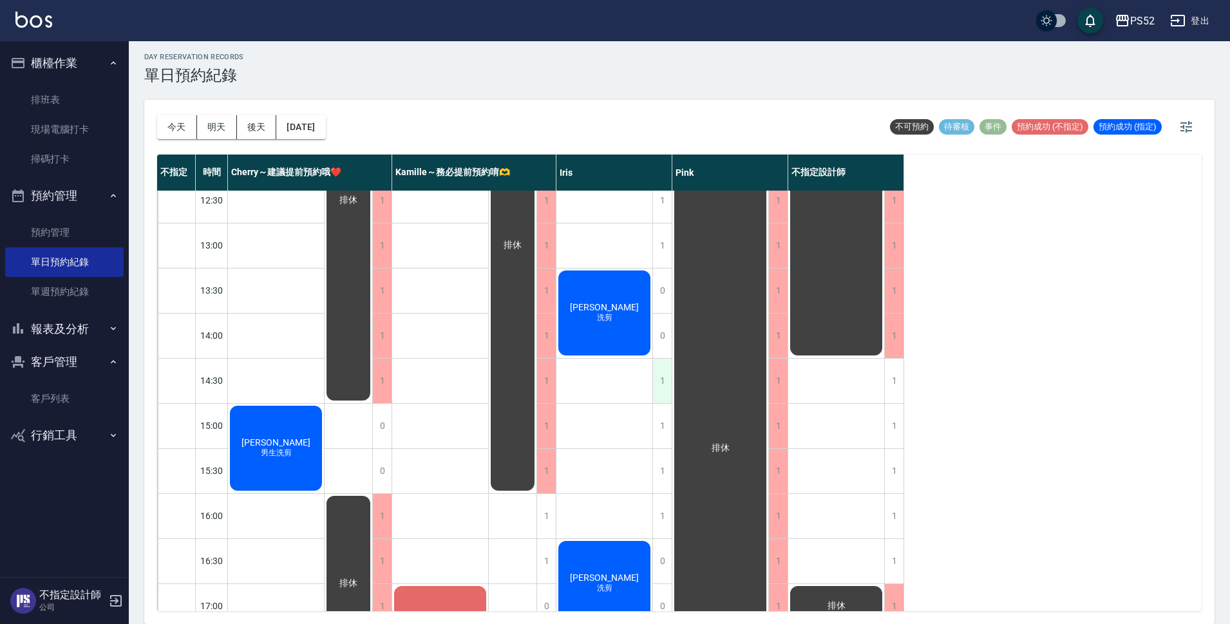
click at [663, 373] on div "1" at bounding box center [661, 381] width 19 height 44
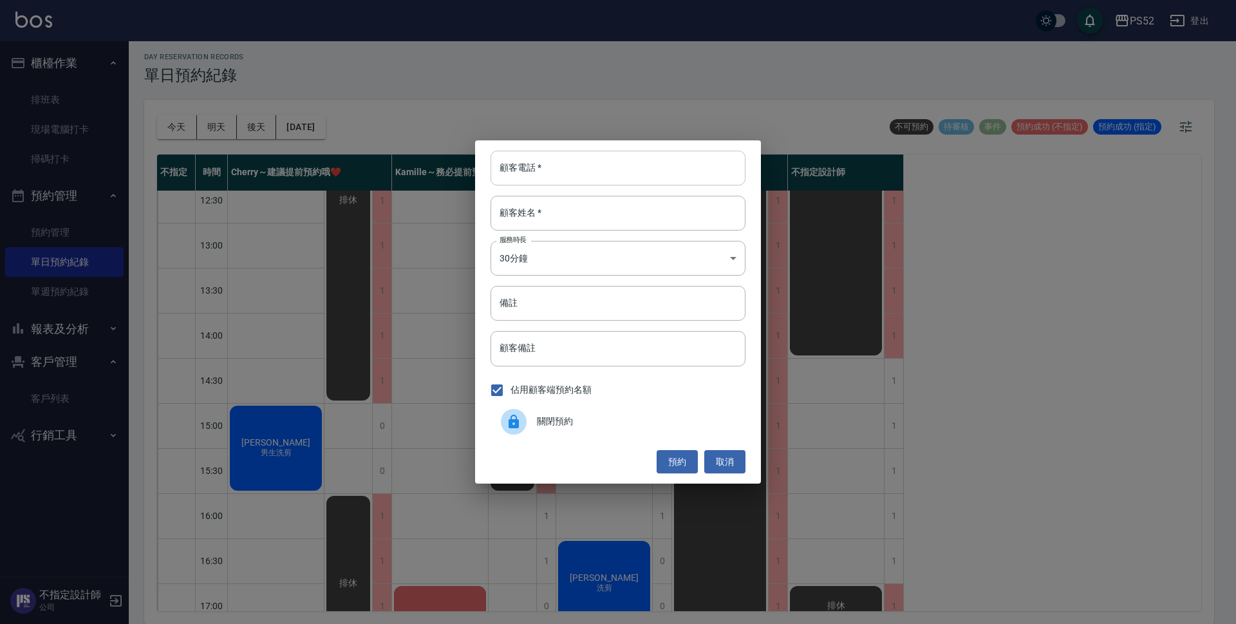
click at [598, 174] on input "顧客電話   *" at bounding box center [618, 168] width 255 height 35
type input "00"
type input "j"
type input "無名氏"
click at [564, 265] on body "PS52 登出 櫃檯作業 排班表 現場電腦打卡 掃碼打卡 預約管理 預約管理 單日預約紀錄 單週預約紀錄 報表及分析 報表目錄 互助日報表 互助點數明細 設計…" at bounding box center [618, 310] width 1236 height 628
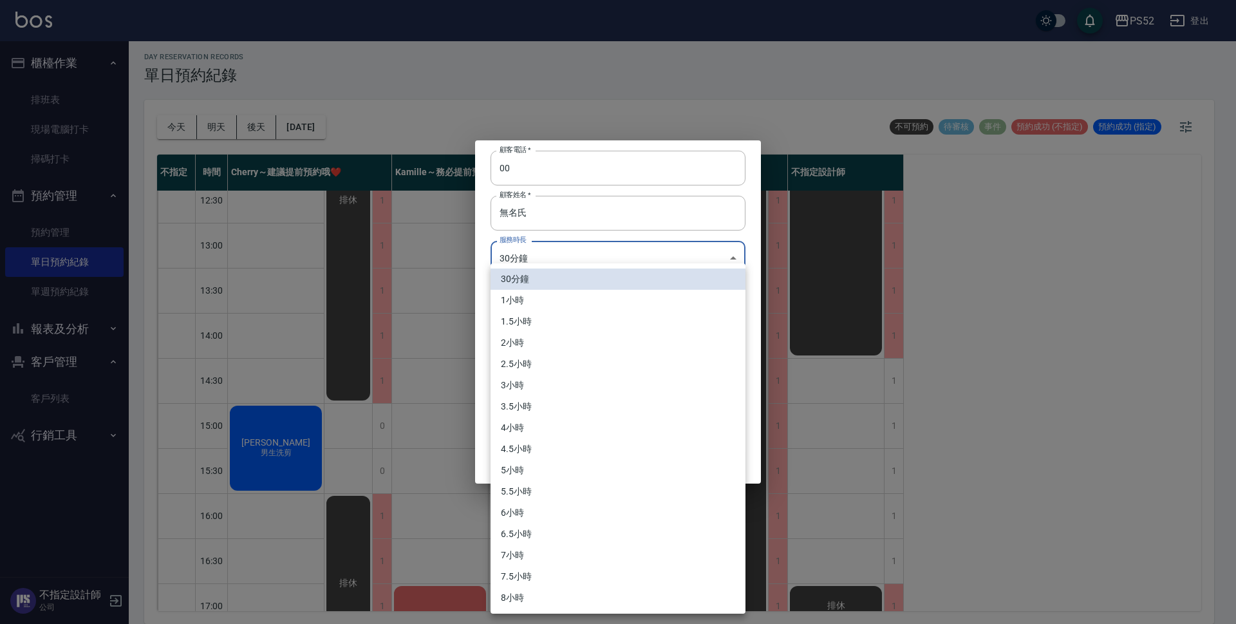
click at [554, 344] on li "2小時" at bounding box center [618, 342] width 255 height 21
type input "4"
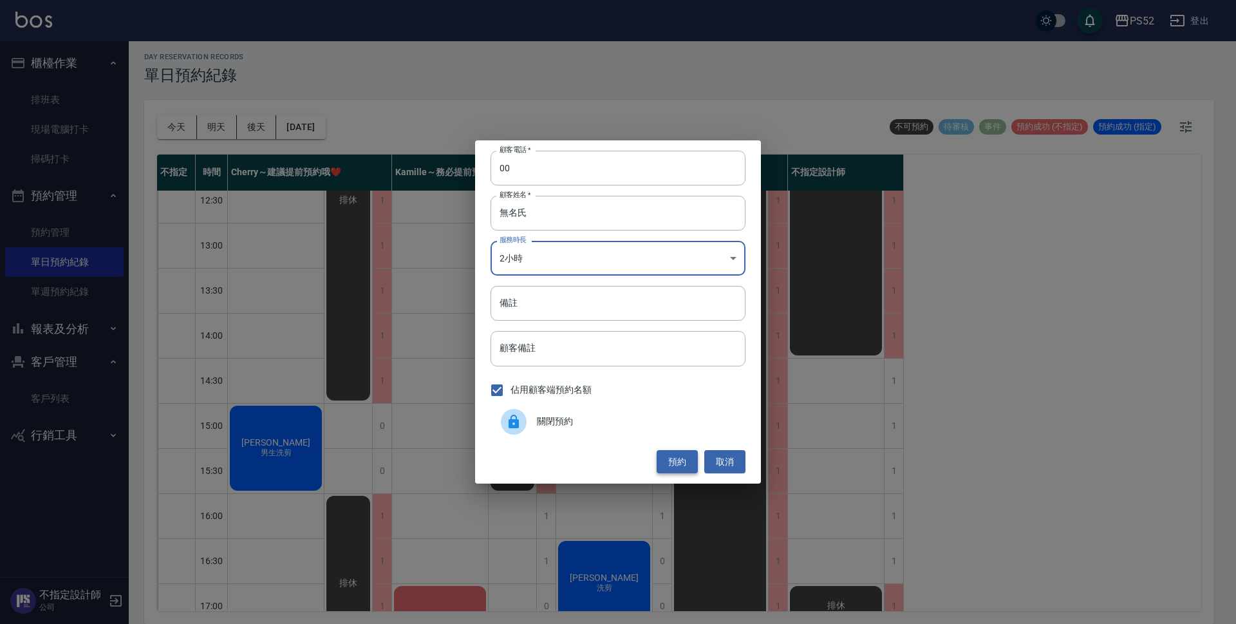
click at [676, 457] on button "預約" at bounding box center [677, 462] width 41 height 24
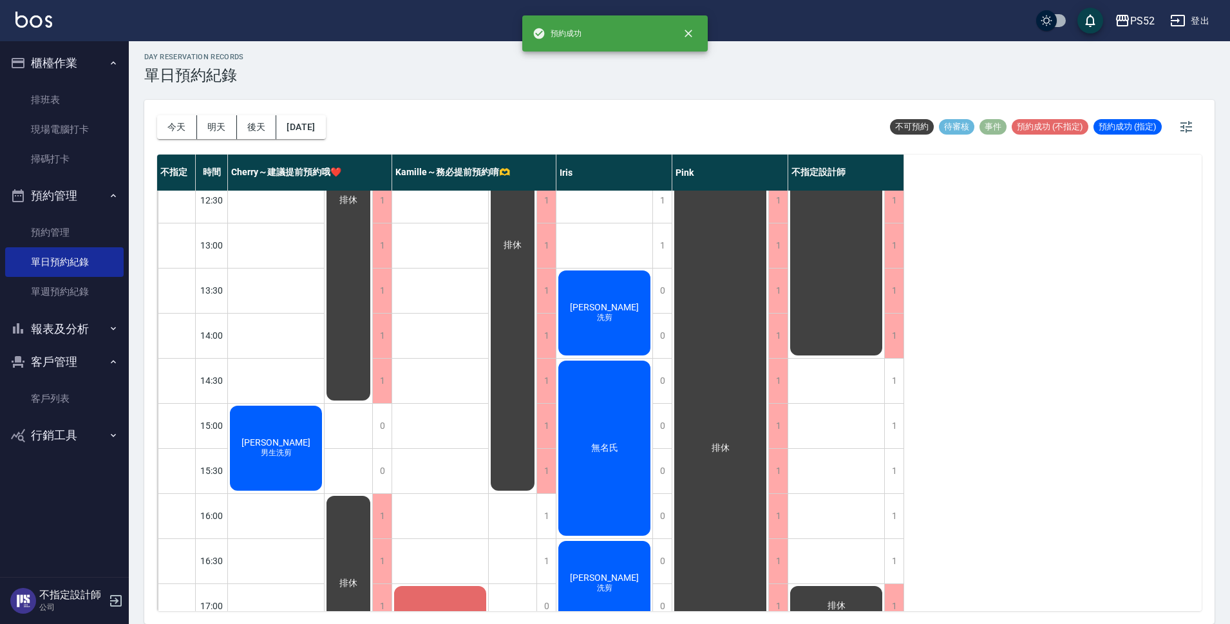
click at [324, 471] on div "無名氏" at bounding box center [276, 448] width 96 height 89
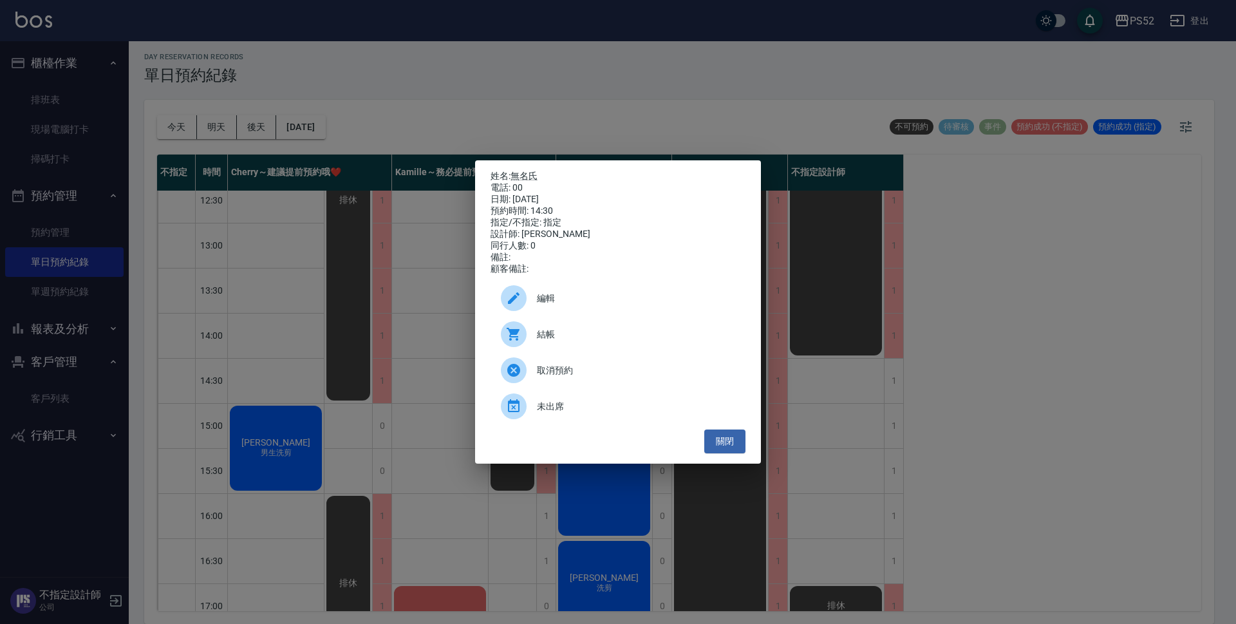
click at [559, 305] on span "編輯" at bounding box center [636, 299] width 198 height 14
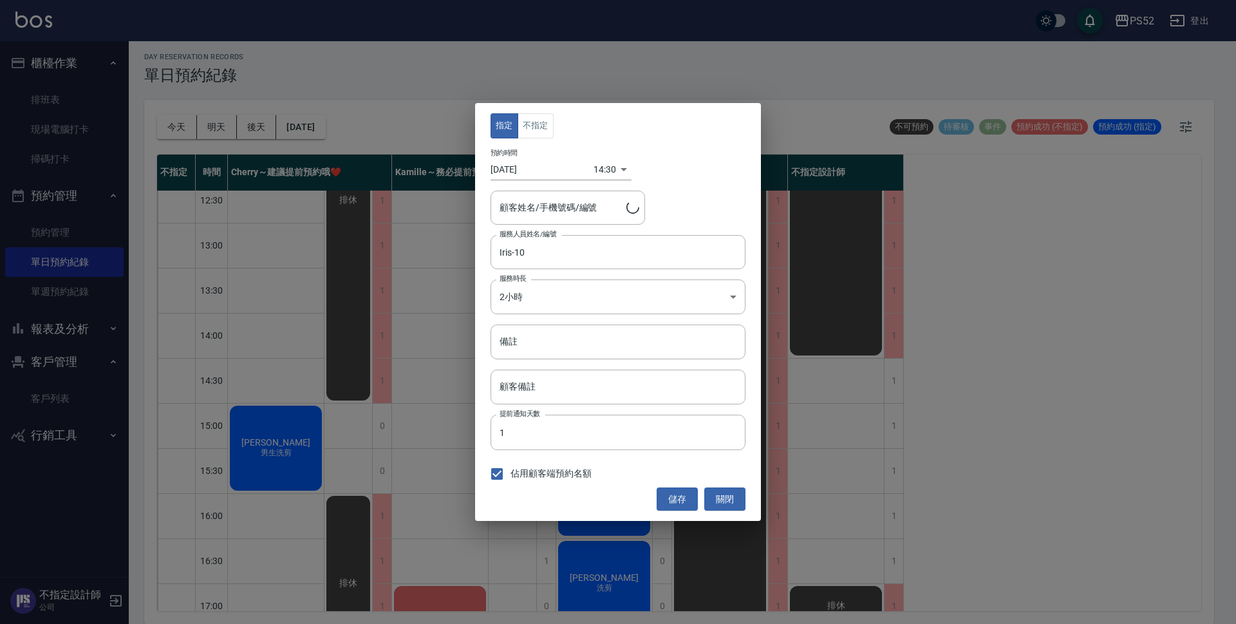
type input "無名氏/00/PS00"
click at [538, 135] on button "不指定" at bounding box center [536, 125] width 36 height 25
click at [671, 505] on button "儲存" at bounding box center [677, 499] width 41 height 24
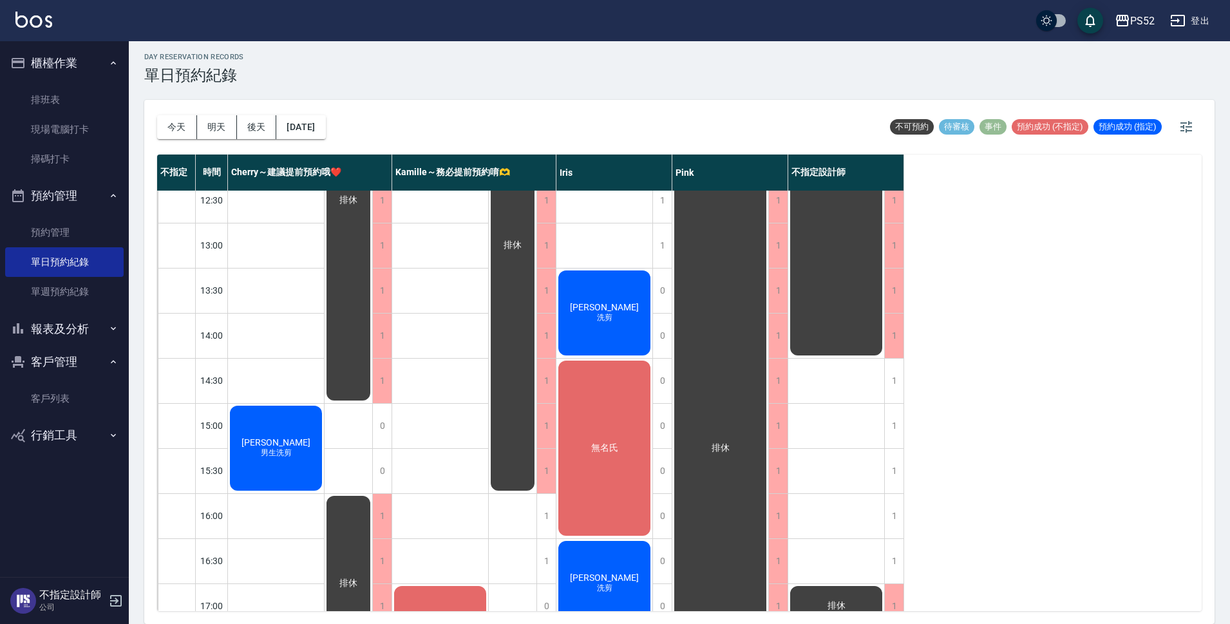
click at [313, 447] on span "無名氏" at bounding box center [276, 442] width 74 height 10
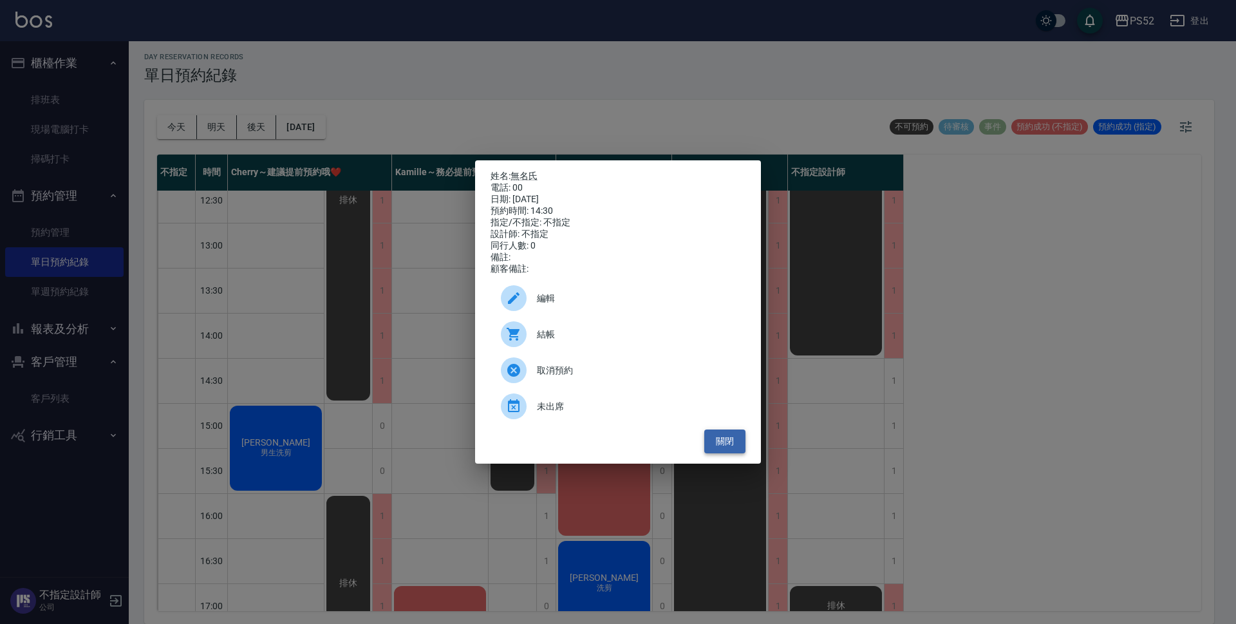
click at [728, 448] on button "關閉" at bounding box center [724, 441] width 41 height 24
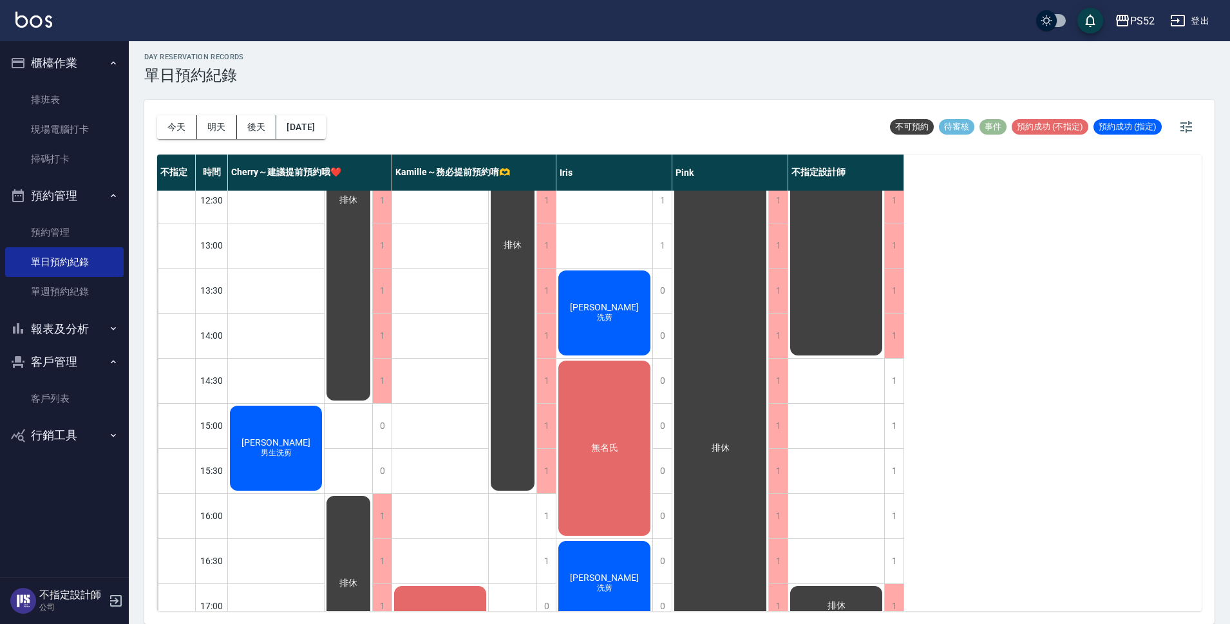
click at [324, 475] on div "無名氏" at bounding box center [276, 448] width 96 height 89
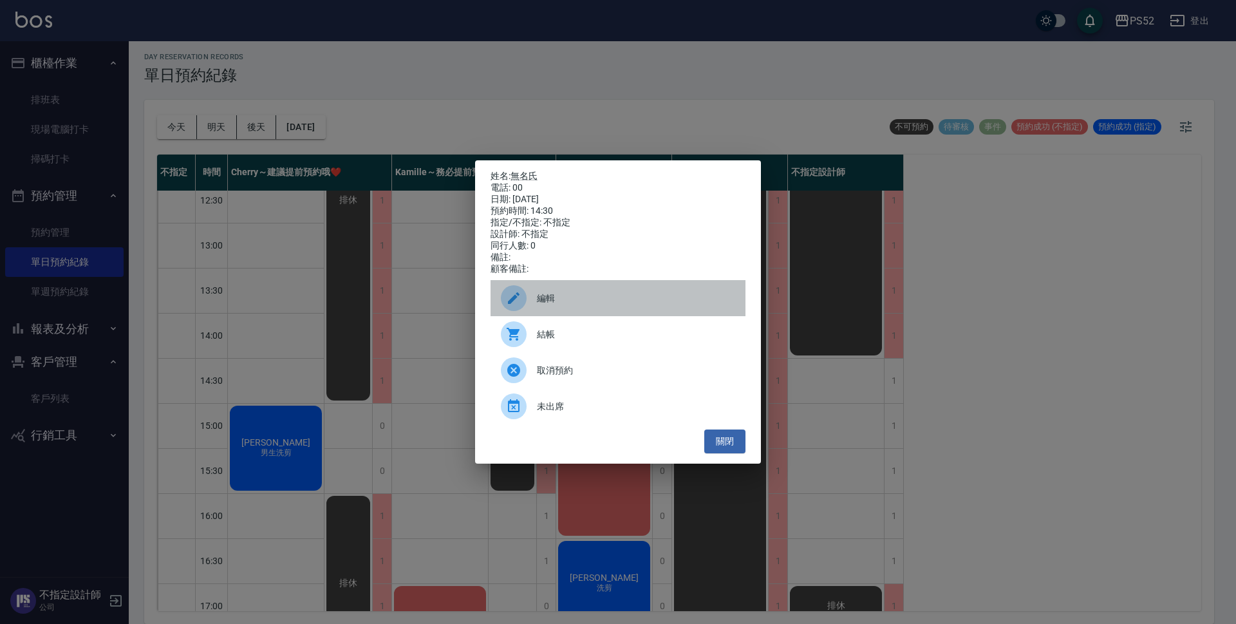
click at [567, 296] on div "編輯" at bounding box center [618, 298] width 255 height 36
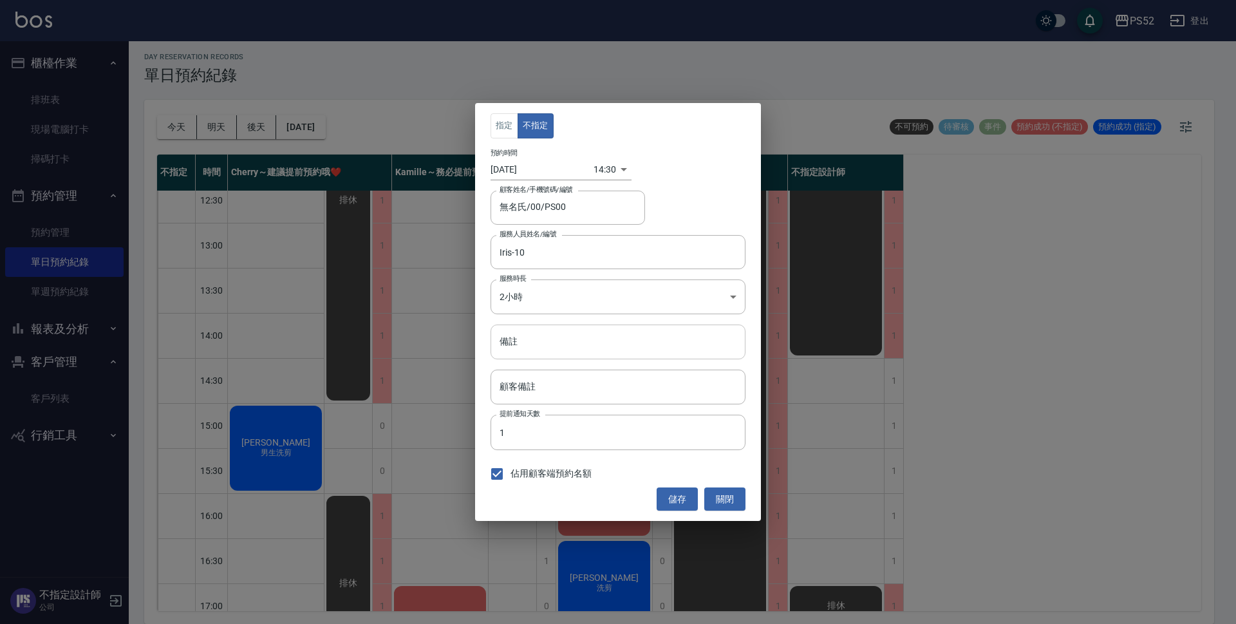
click at [583, 348] on input "備註" at bounding box center [618, 341] width 255 height 35
paste input "0980409046"
type input "0980409046"
click at [682, 249] on input "Iris-10" at bounding box center [608, 252] width 224 height 23
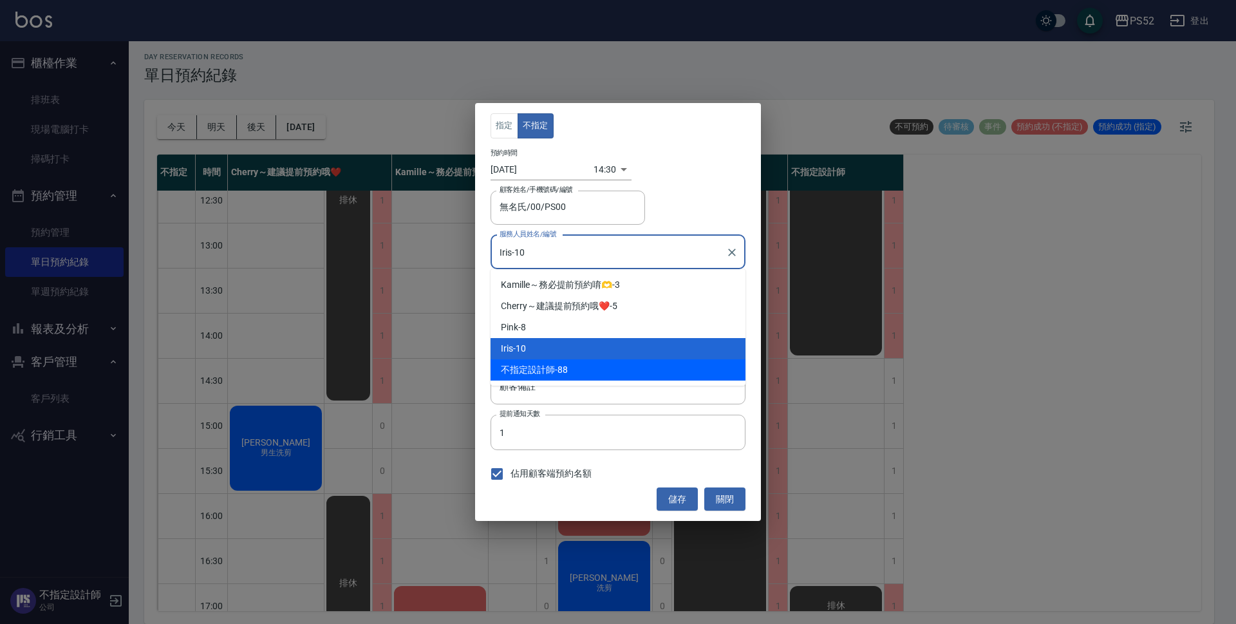
click at [564, 375] on div "不指定設計師 -88" at bounding box center [618, 369] width 255 height 21
type input "不指定設計師-88"
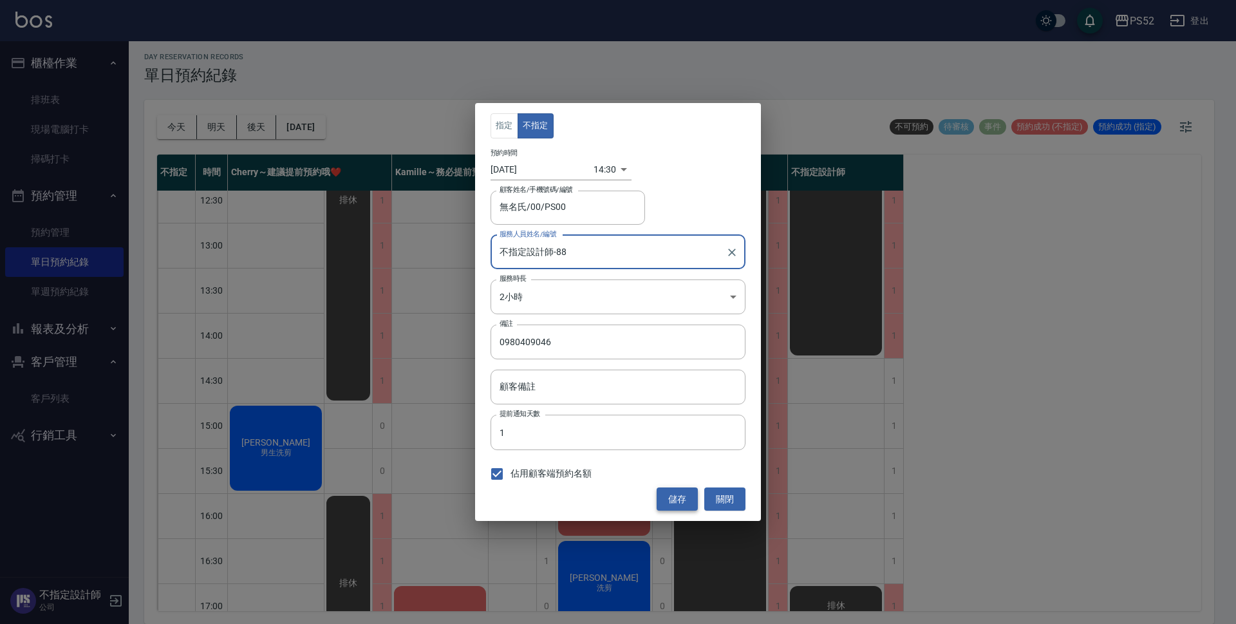
click at [673, 498] on button "儲存" at bounding box center [677, 499] width 41 height 24
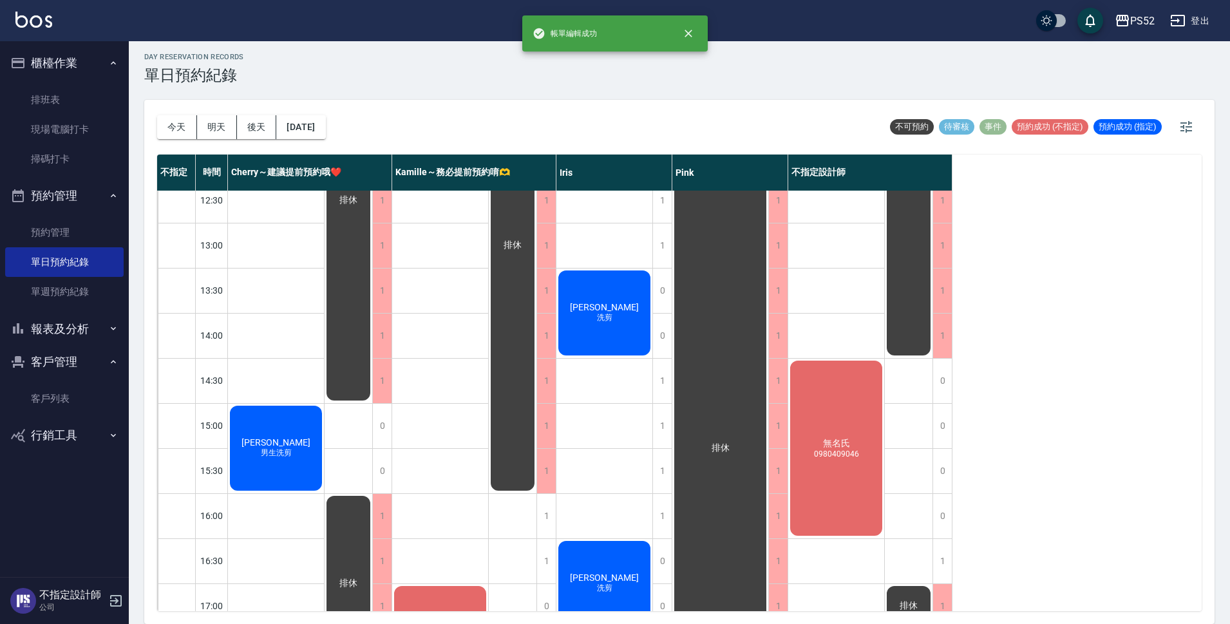
click at [324, 427] on div "無名氏 0980409046" at bounding box center [276, 448] width 96 height 89
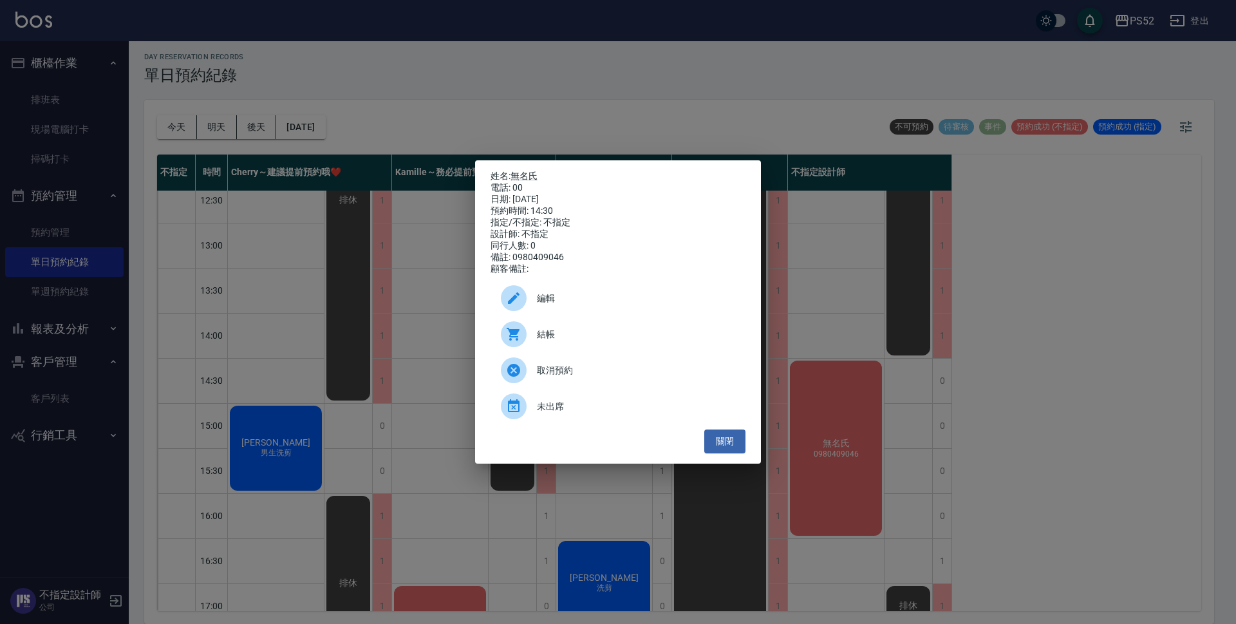
click at [1037, 397] on div "姓名: 無名氏 電話: 00 日期: [DATE] 預約時間: 14:30 指定/不指定: 不指定 設計師: 不指定 同行人數: 0 備註: 09804090…" at bounding box center [618, 312] width 1236 height 624
